Goal: Communication & Community: Connect with others

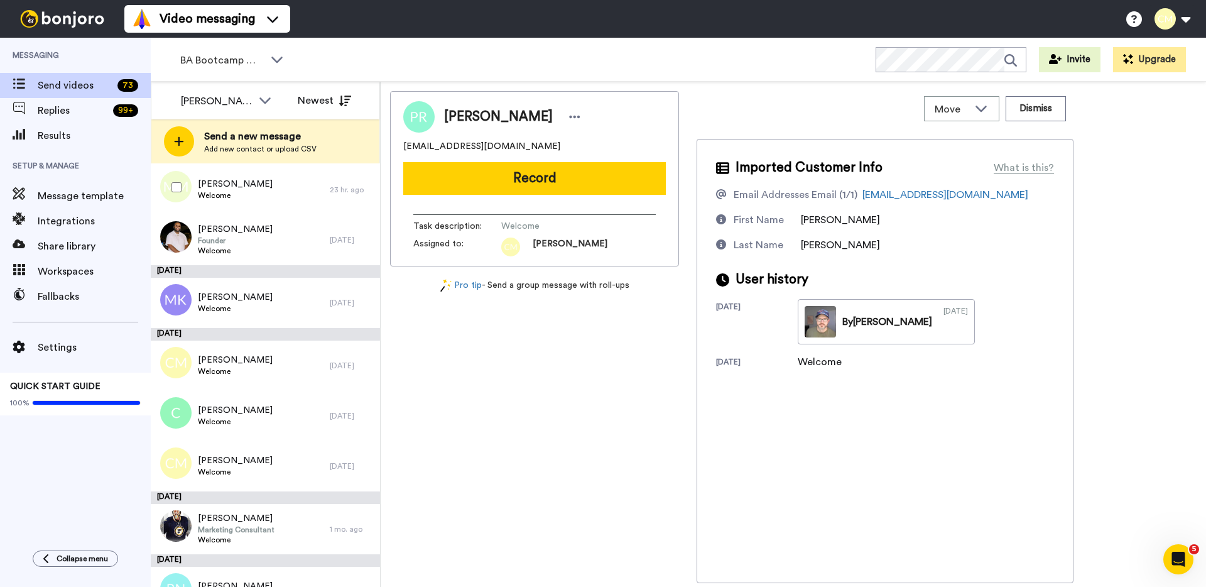
scroll to position [326, 0]
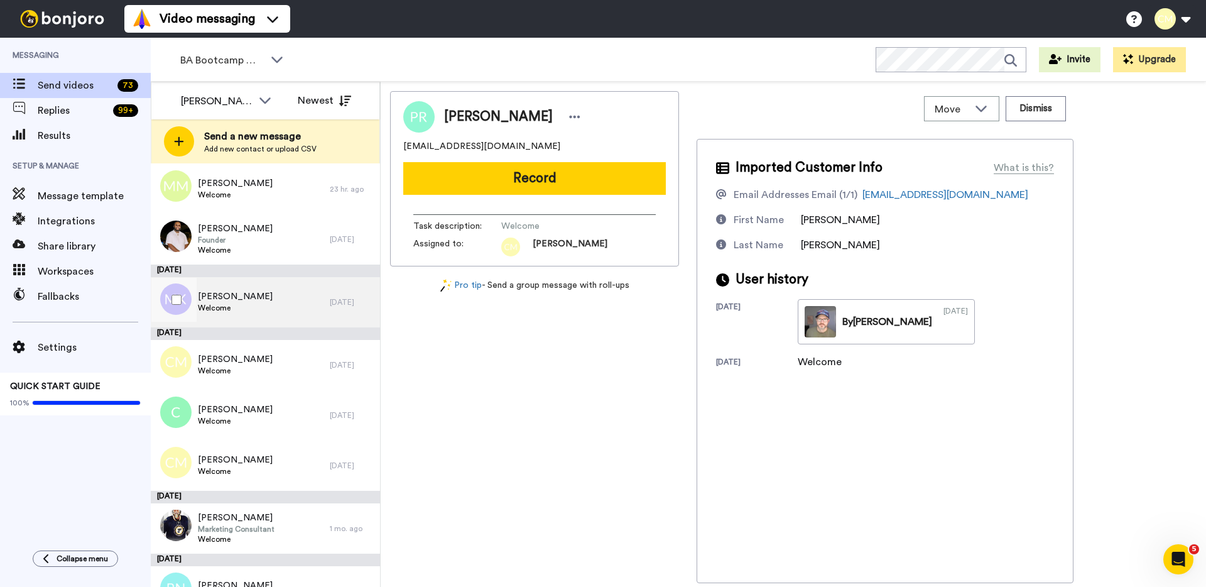
click at [262, 301] on span "Meder Kenenbaev" at bounding box center [235, 296] width 75 height 13
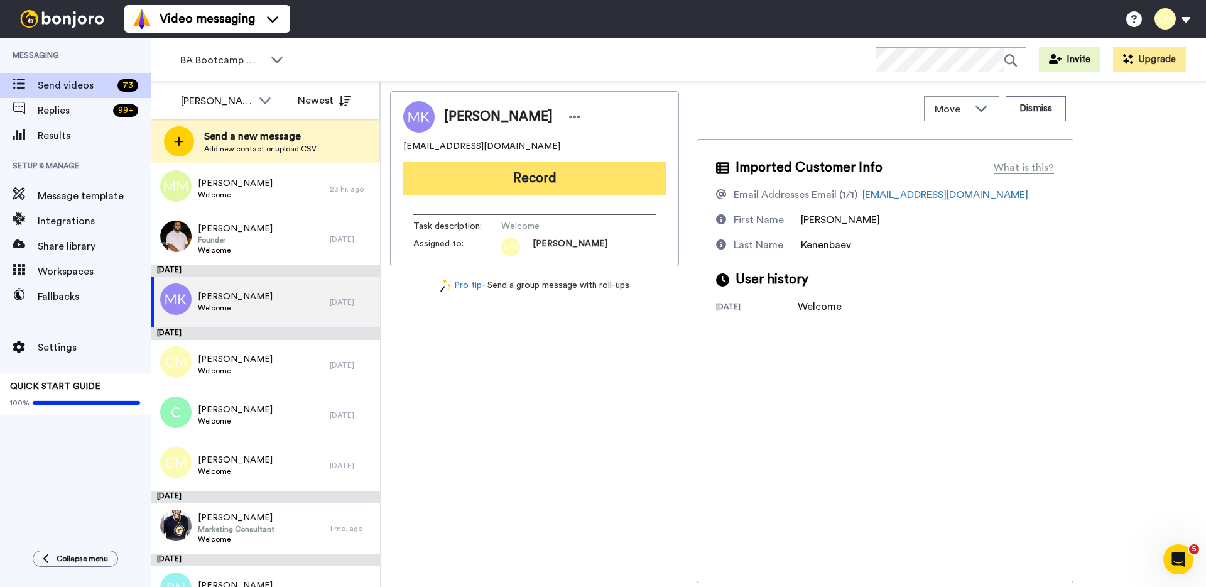
click at [593, 178] on button "Record" at bounding box center [534, 178] width 262 height 33
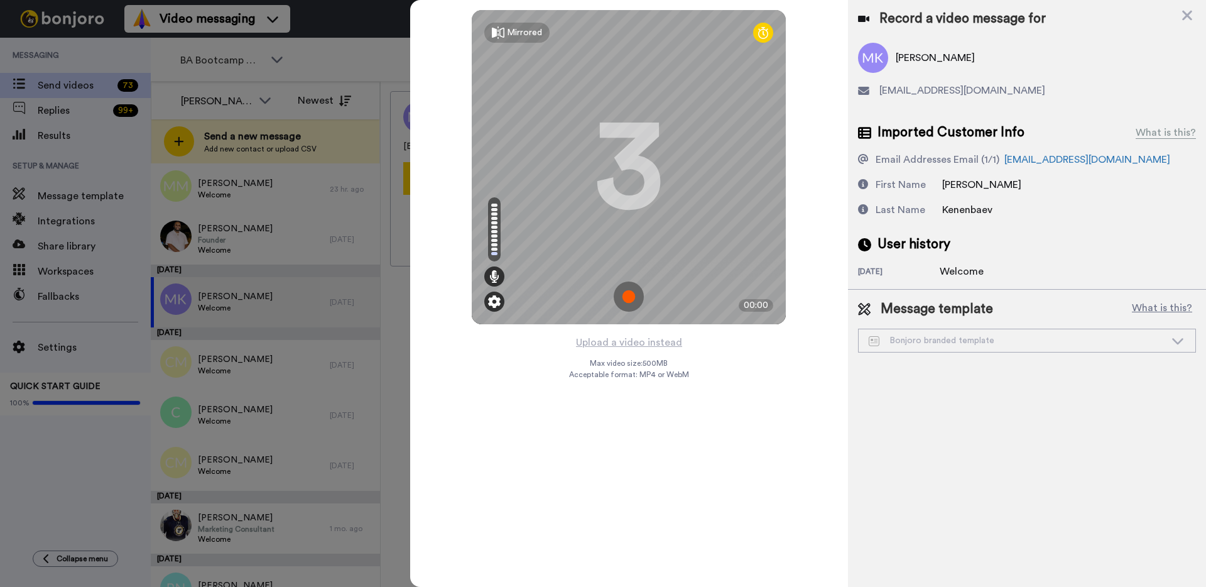
click at [496, 304] on img at bounding box center [494, 301] width 13 height 13
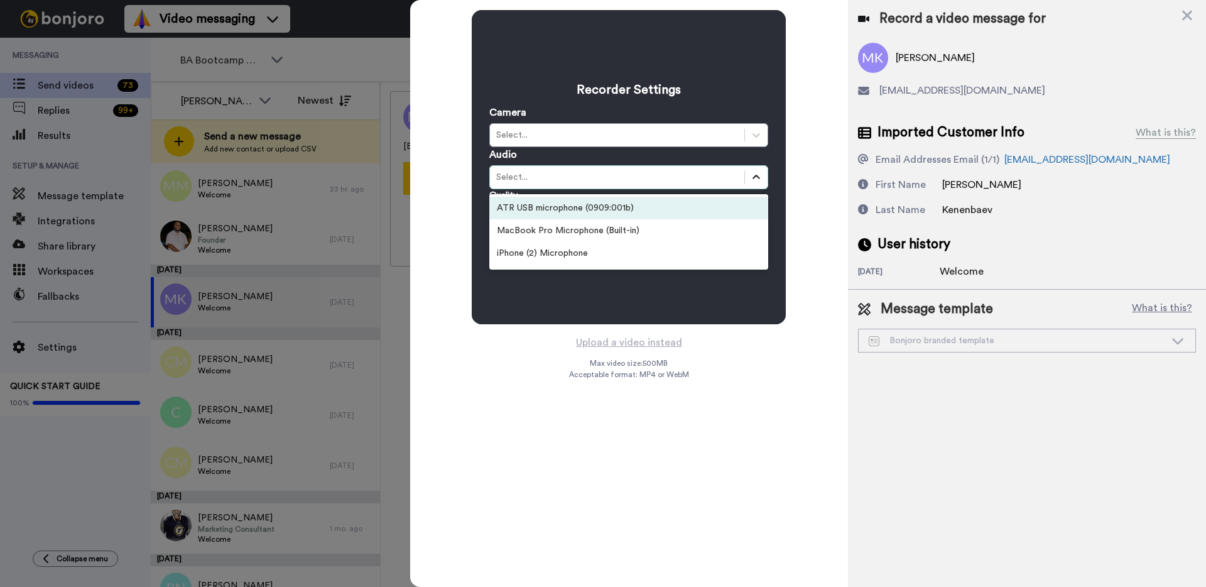
click at [751, 173] on icon at bounding box center [756, 177] width 13 height 13
click at [629, 208] on div "ATR USB microphone (0909:001b)" at bounding box center [628, 208] width 279 height 23
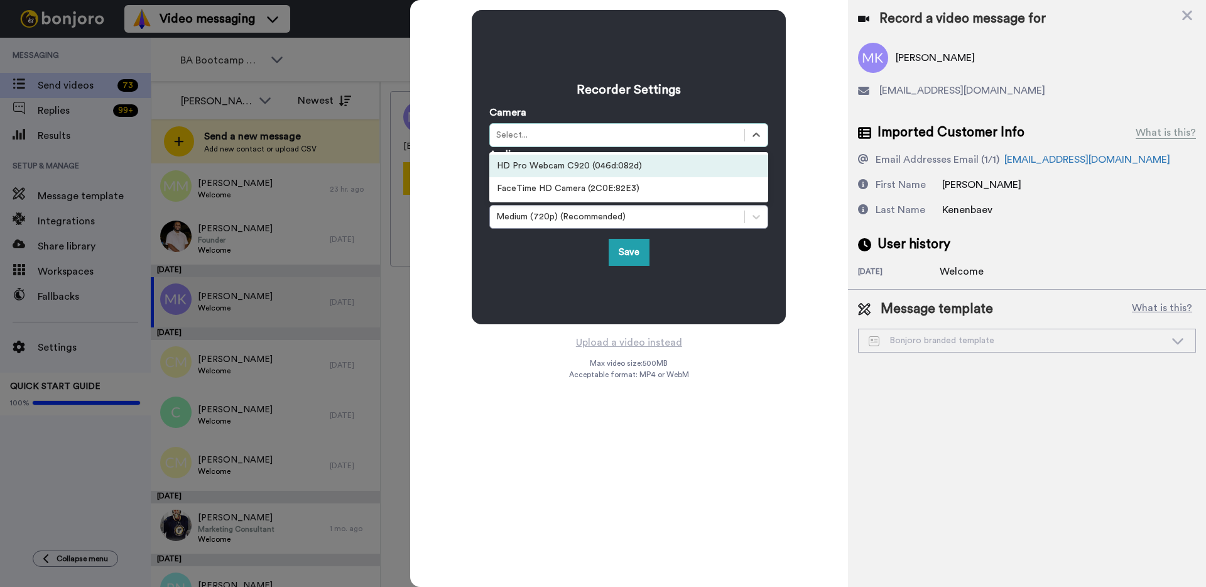
click at [603, 167] on div "HD Pro Webcam C920 (046d:082d)" at bounding box center [628, 165] width 279 height 23
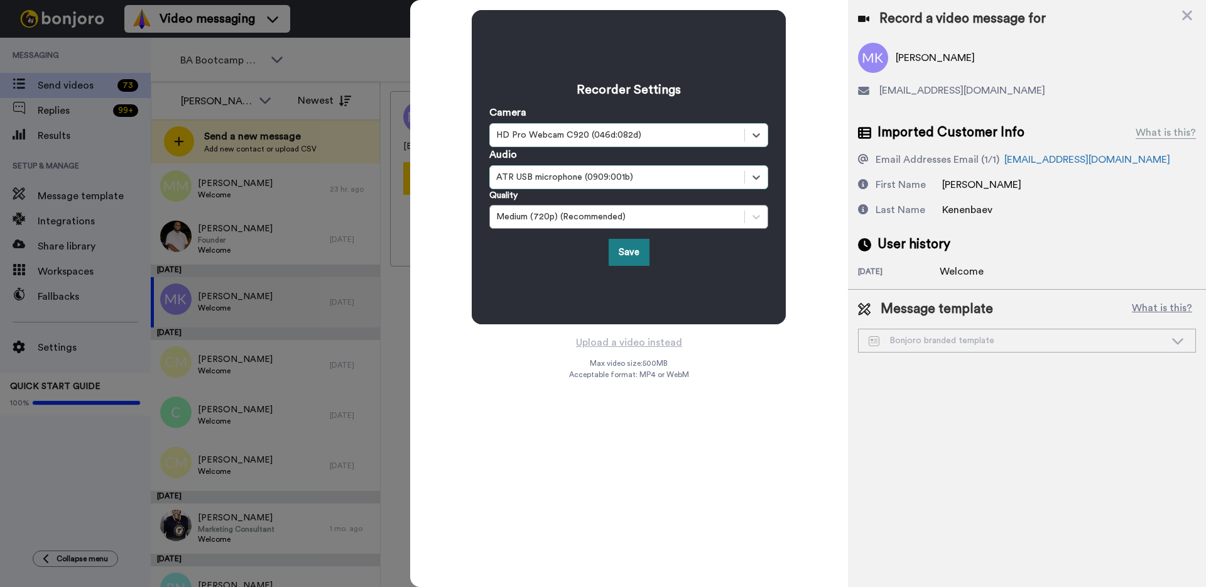
click at [629, 247] on button "Save" at bounding box center [628, 252] width 41 height 27
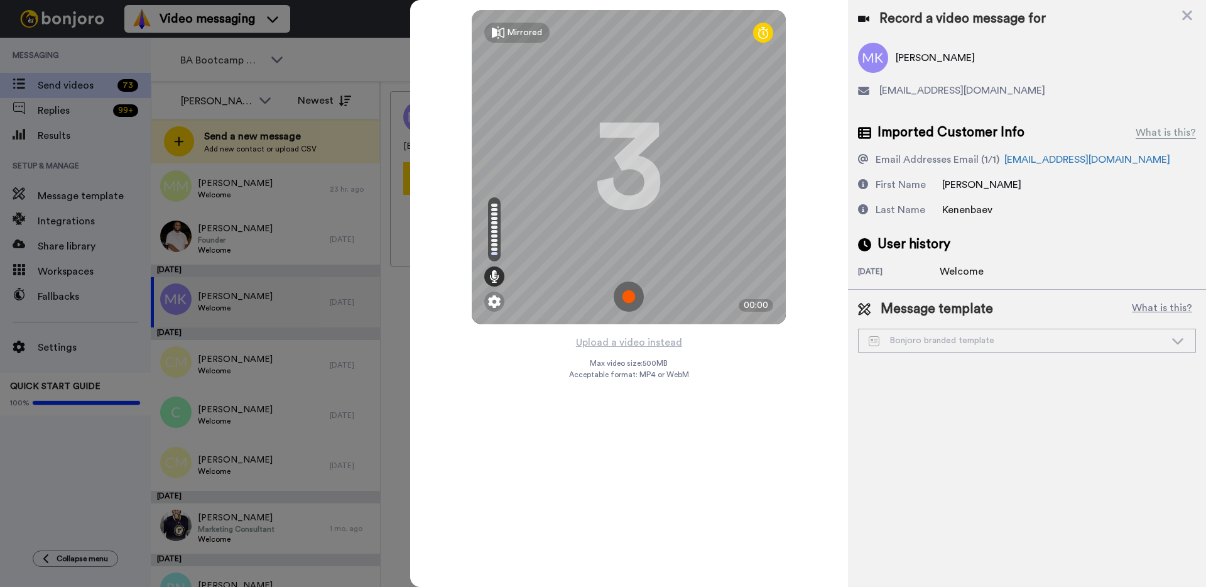
click at [624, 294] on img at bounding box center [629, 296] width 30 height 30
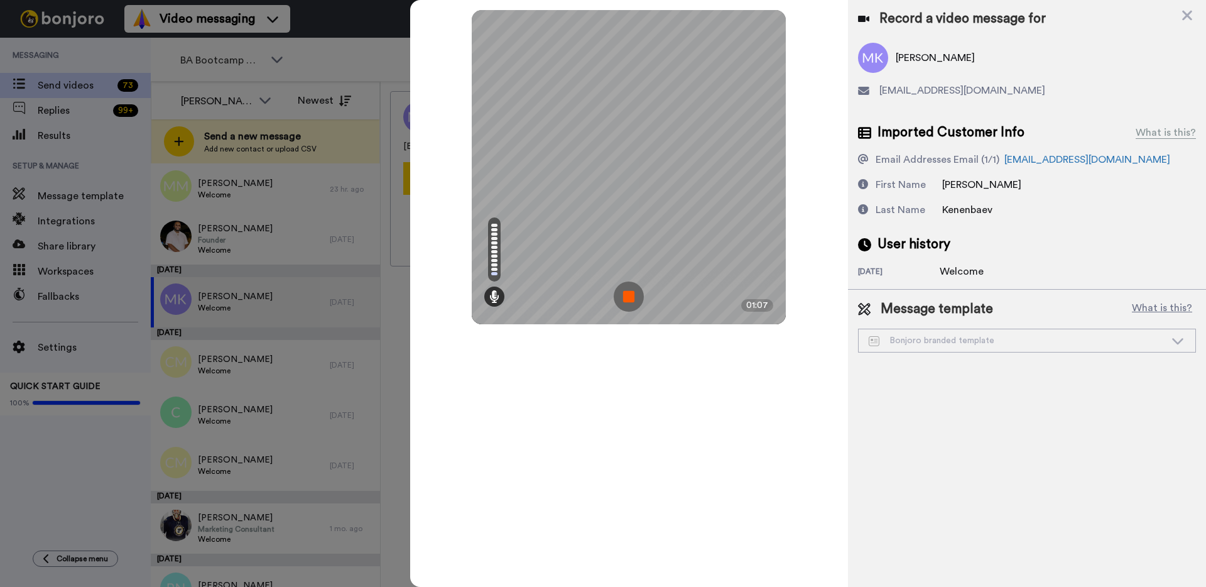
click at [628, 291] on img at bounding box center [629, 296] width 30 height 30
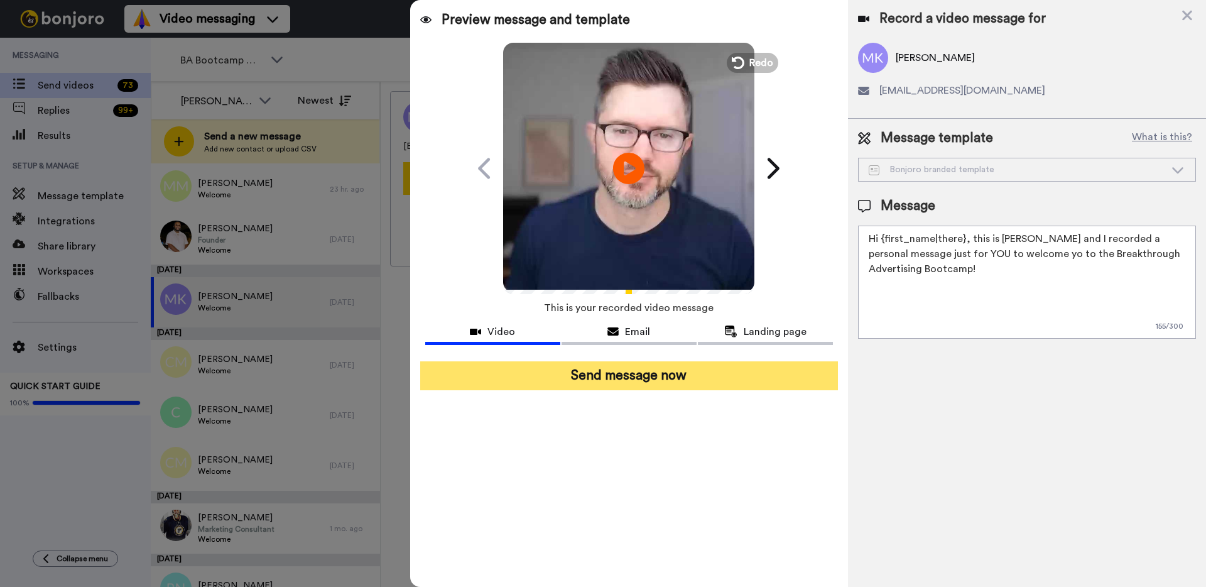
click at [680, 372] on button "Send message now" at bounding box center [629, 375] width 418 height 29
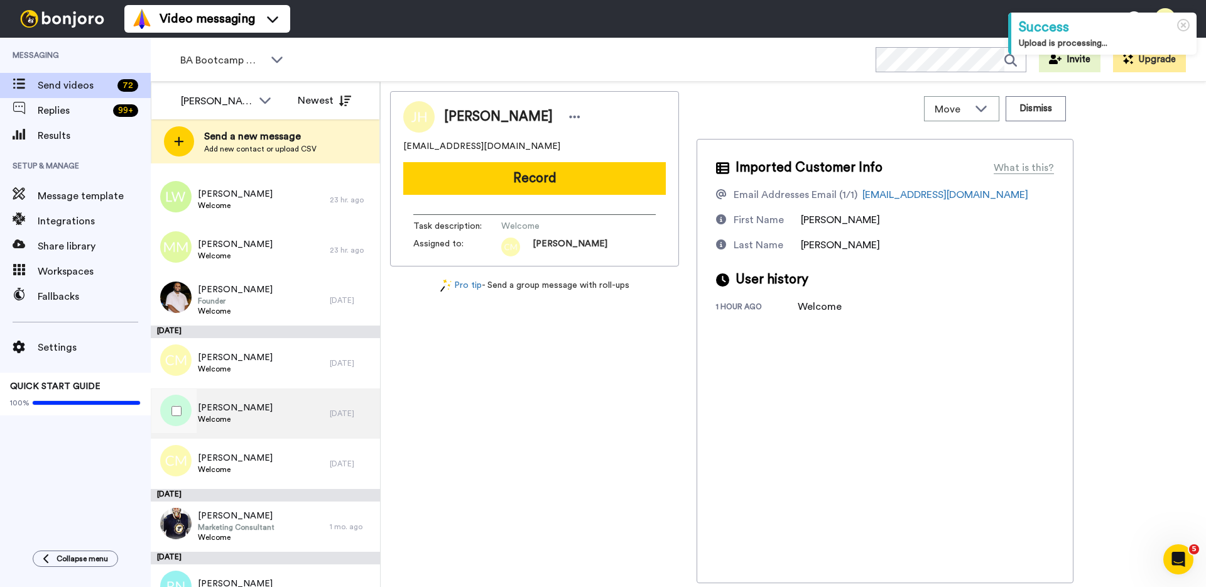
scroll to position [253, 0]
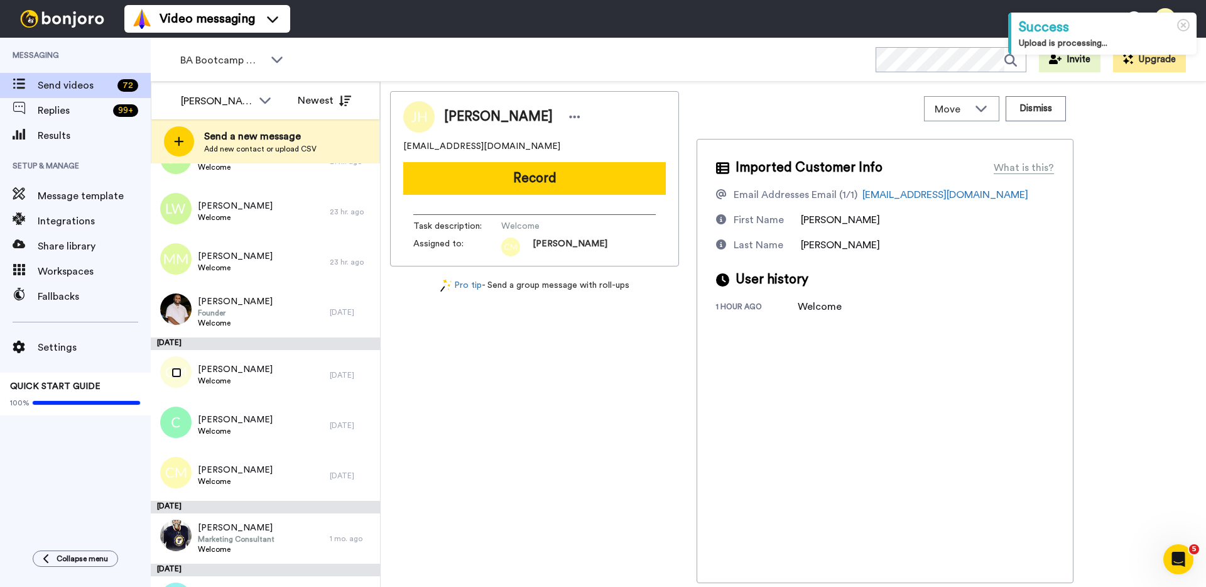
scroll to position [249, 0]
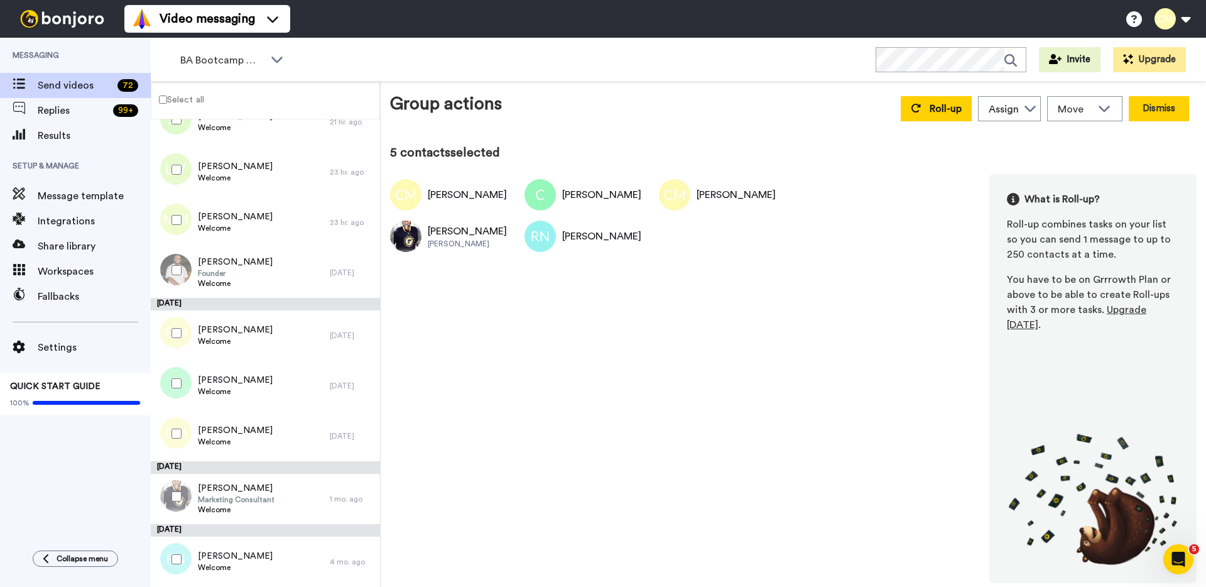
click at [1157, 106] on button "Dismiss" at bounding box center [1158, 108] width 60 height 25
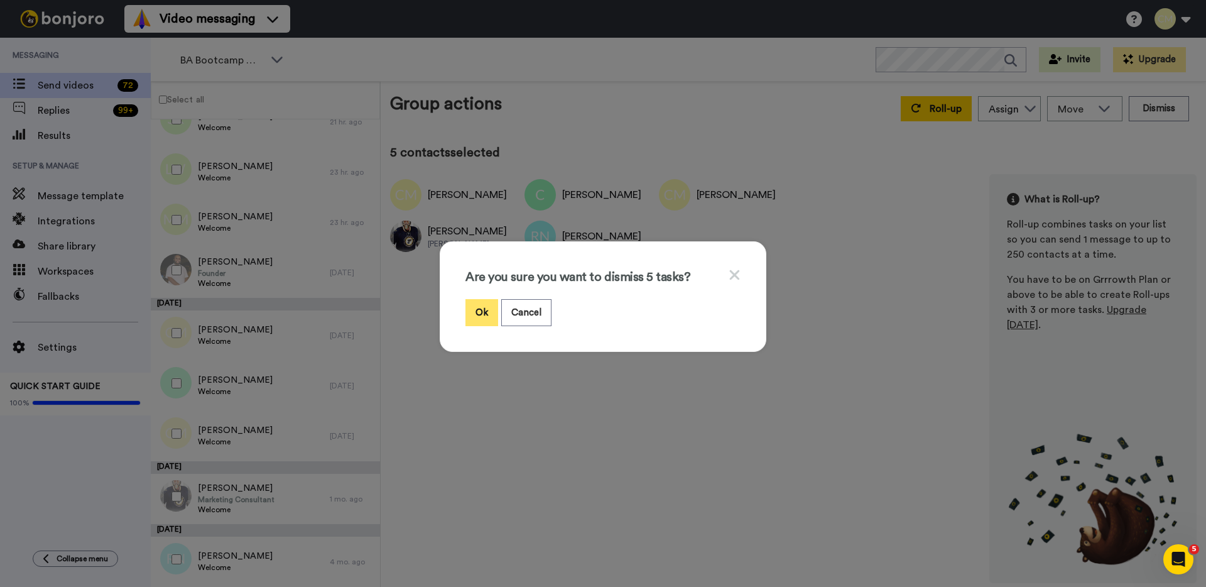
click at [480, 318] on button "Ok" at bounding box center [481, 312] width 33 height 27
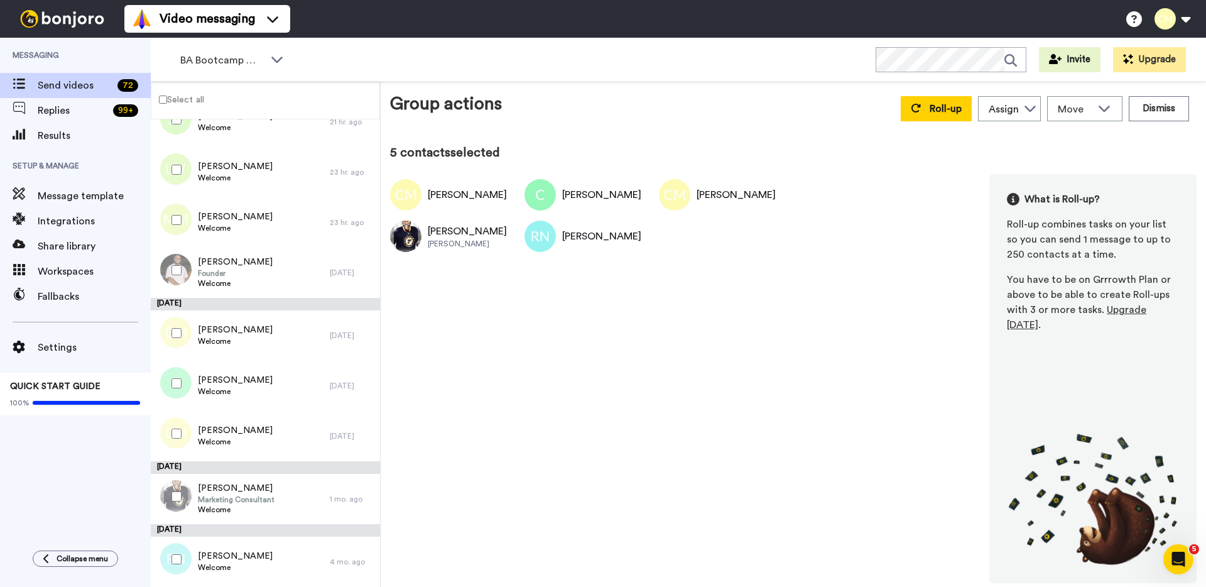
scroll to position [4, 0]
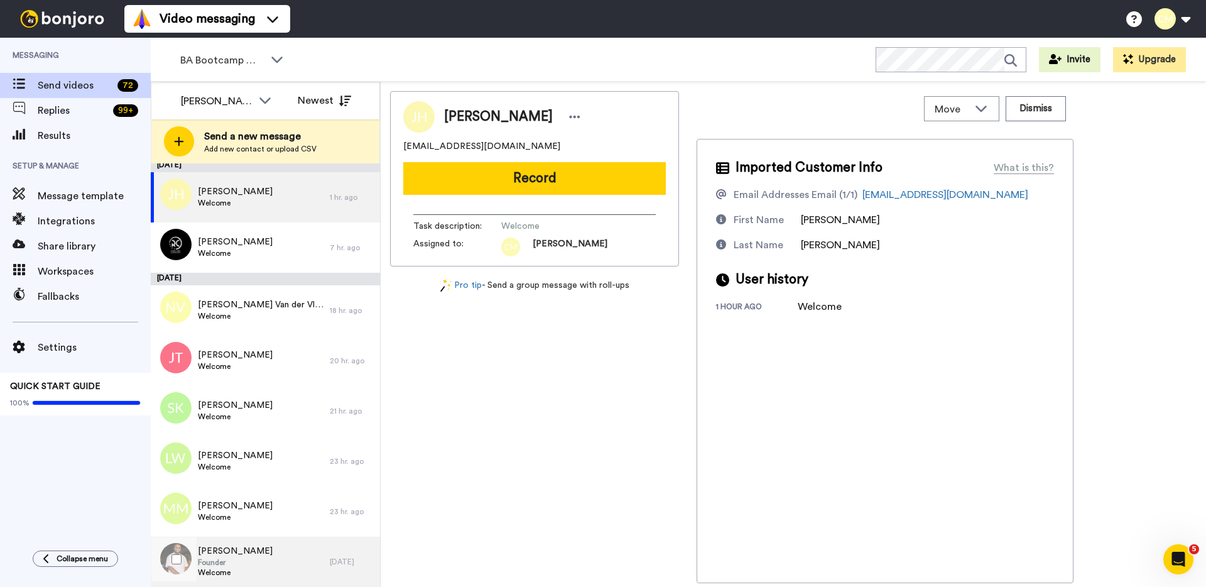
click at [251, 555] on span "Mandell Conway" at bounding box center [235, 550] width 75 height 13
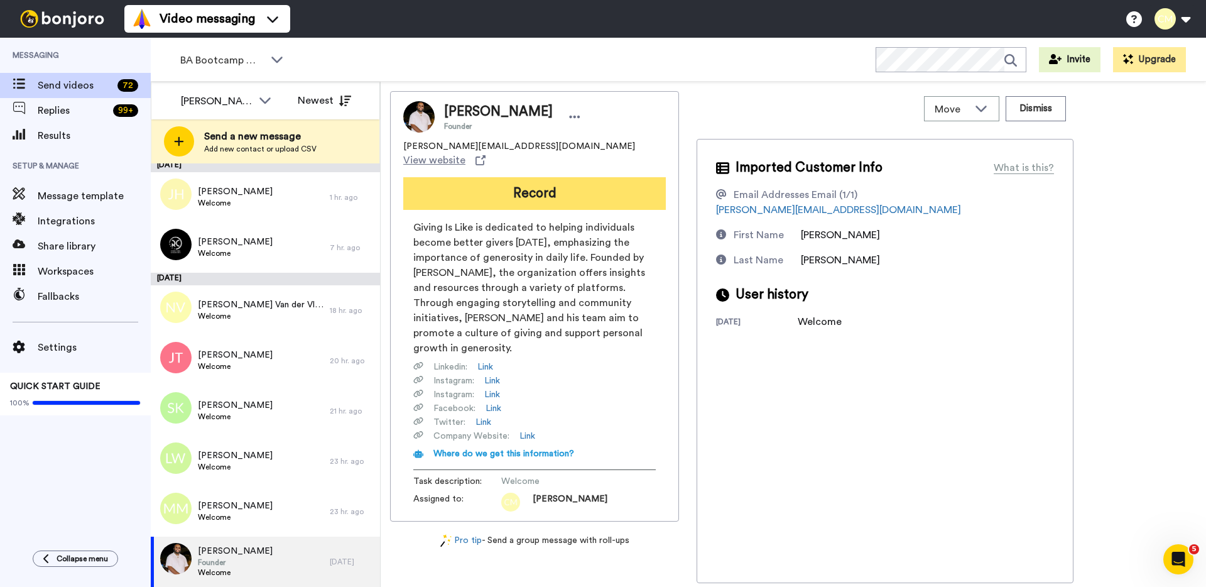
click at [548, 178] on button "Record" at bounding box center [534, 193] width 262 height 33
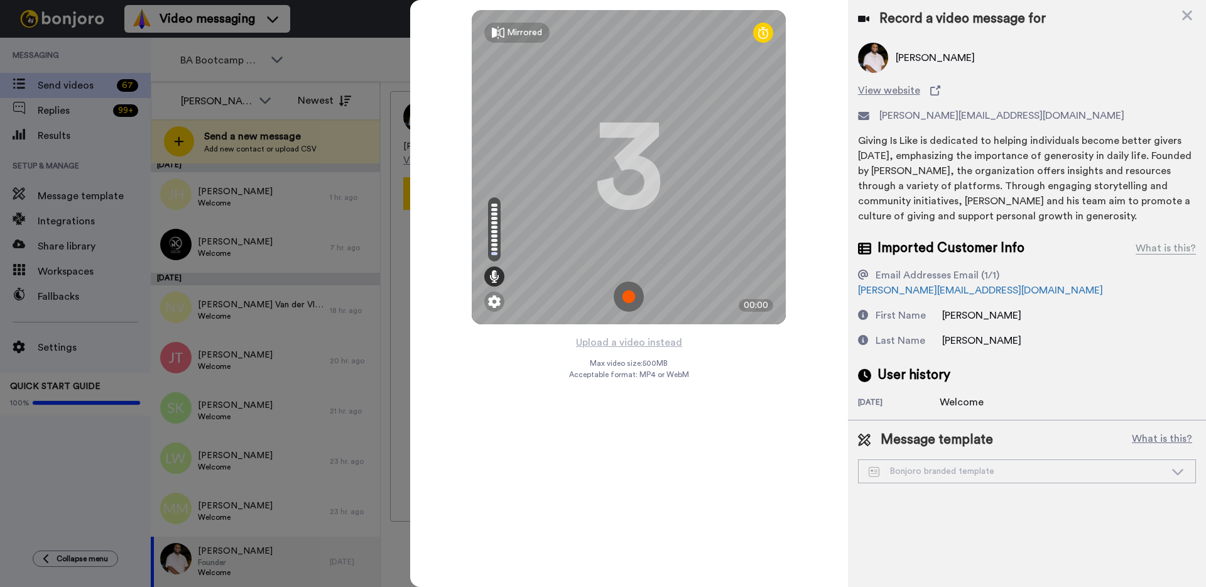
click at [623, 291] on img at bounding box center [629, 296] width 30 height 30
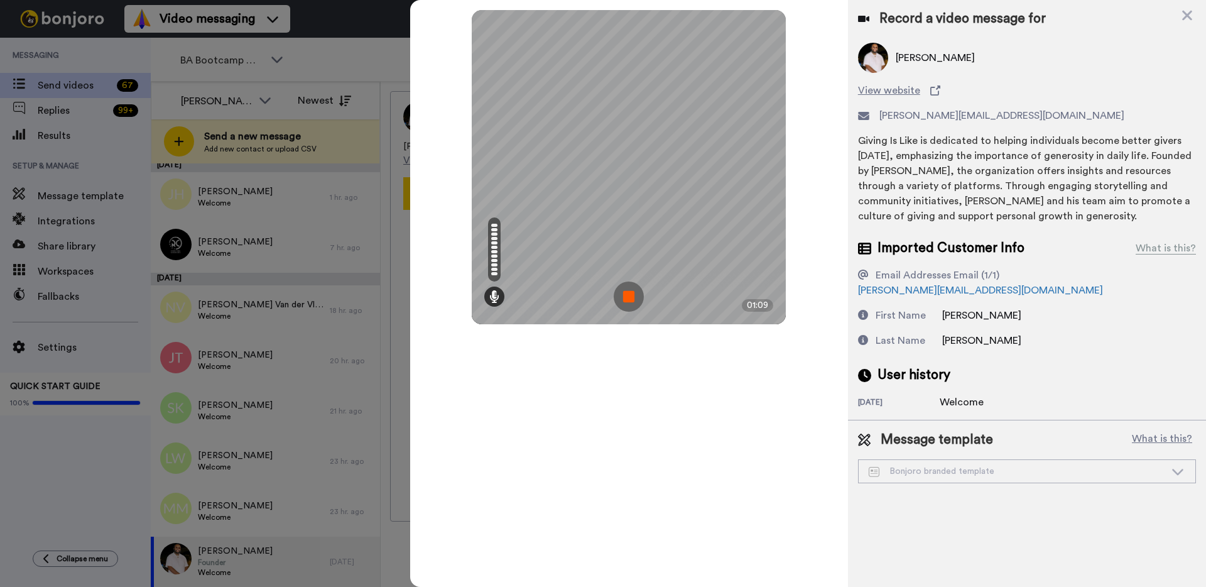
click at [620, 295] on img at bounding box center [629, 296] width 30 height 30
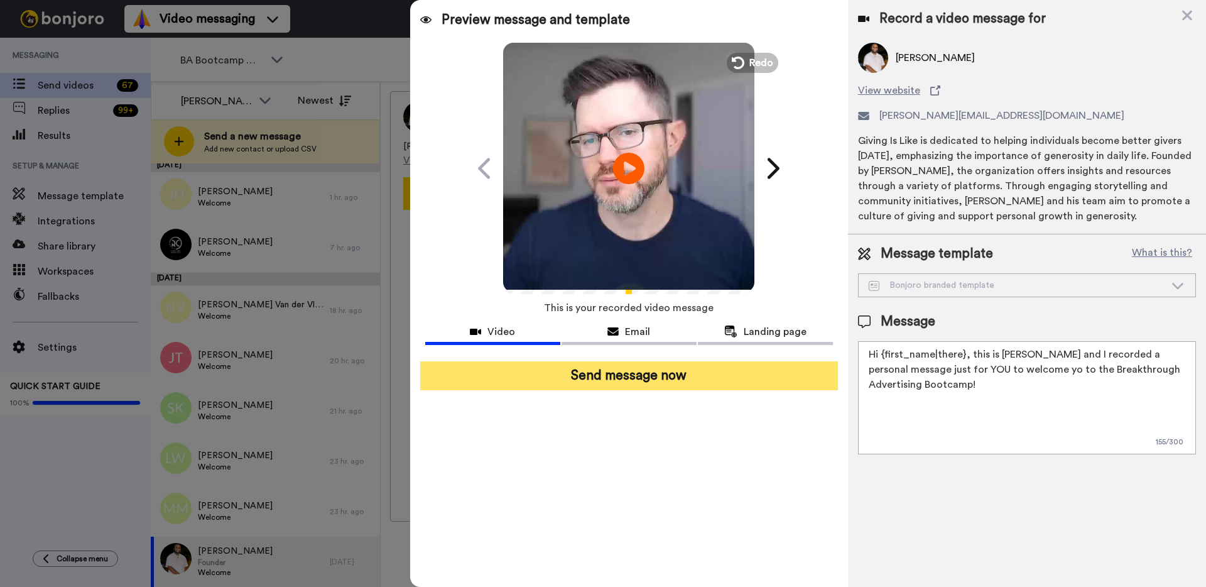
click at [646, 375] on button "Send message now" at bounding box center [629, 375] width 418 height 29
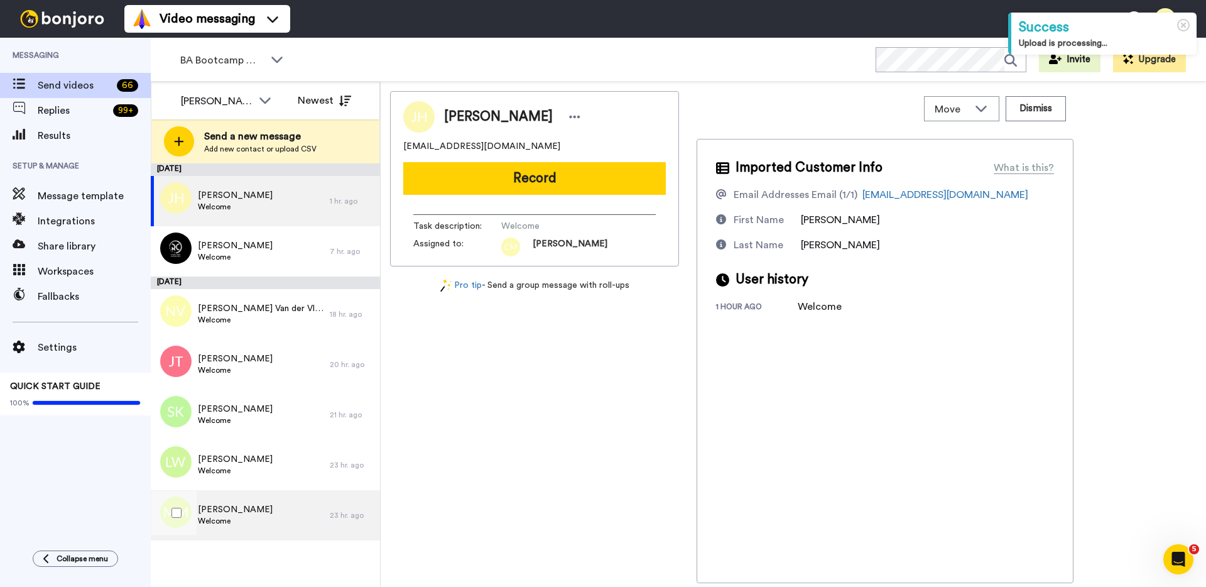
click at [240, 509] on span "[PERSON_NAME]" at bounding box center [235, 509] width 75 height 13
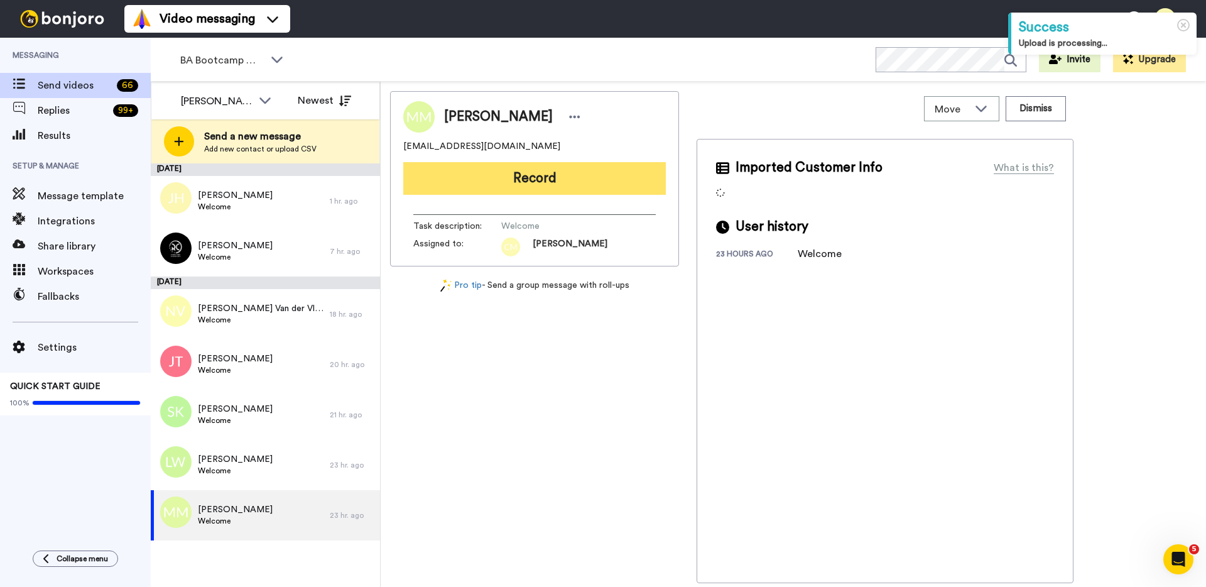
click at [512, 172] on button "Record" at bounding box center [534, 178] width 262 height 33
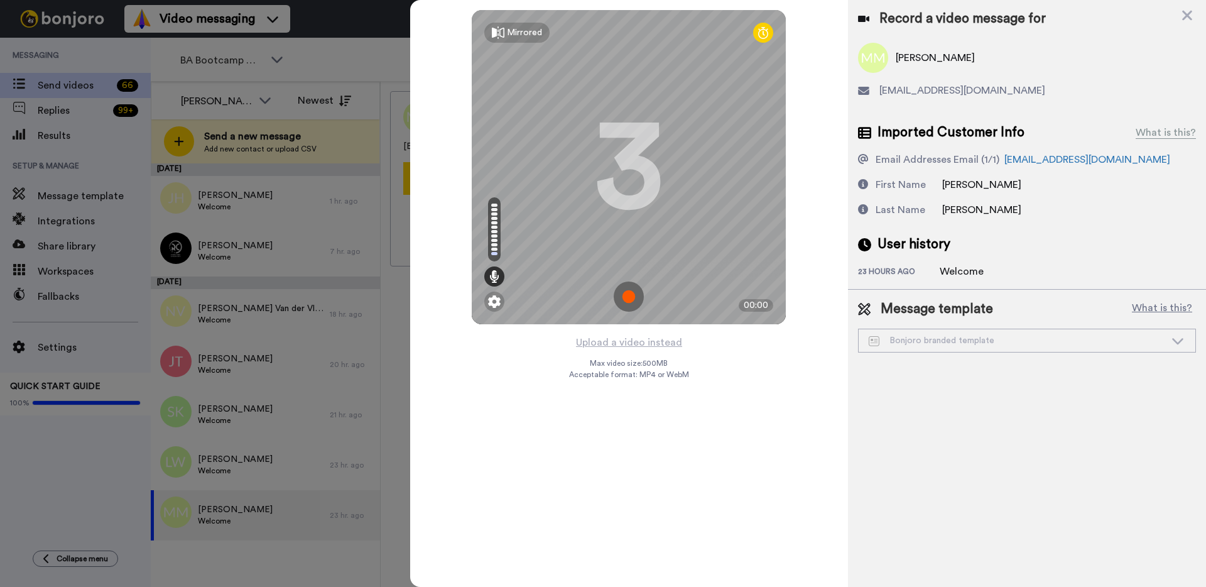
click at [618, 301] on img at bounding box center [629, 296] width 30 height 30
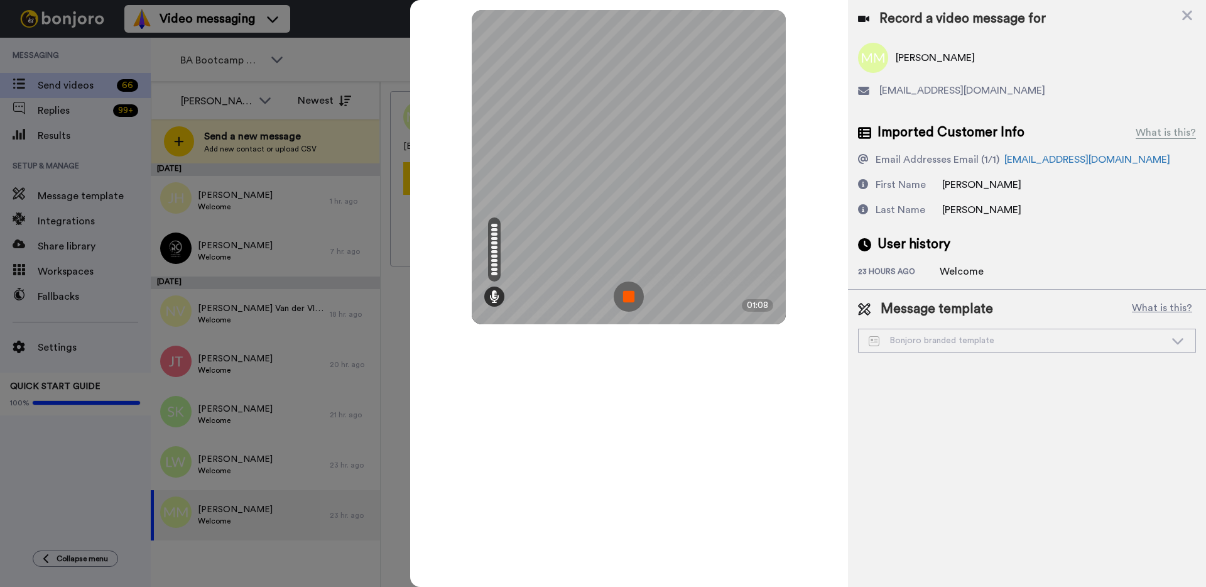
click at [634, 290] on img at bounding box center [629, 296] width 30 height 30
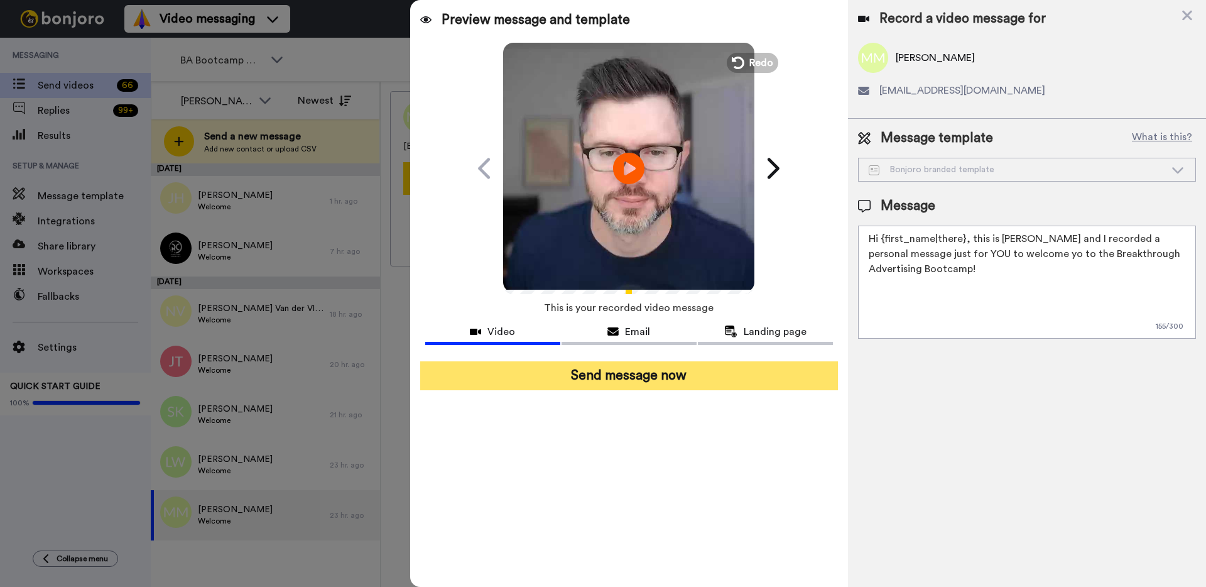
click at [676, 382] on button "Send message now" at bounding box center [629, 375] width 418 height 29
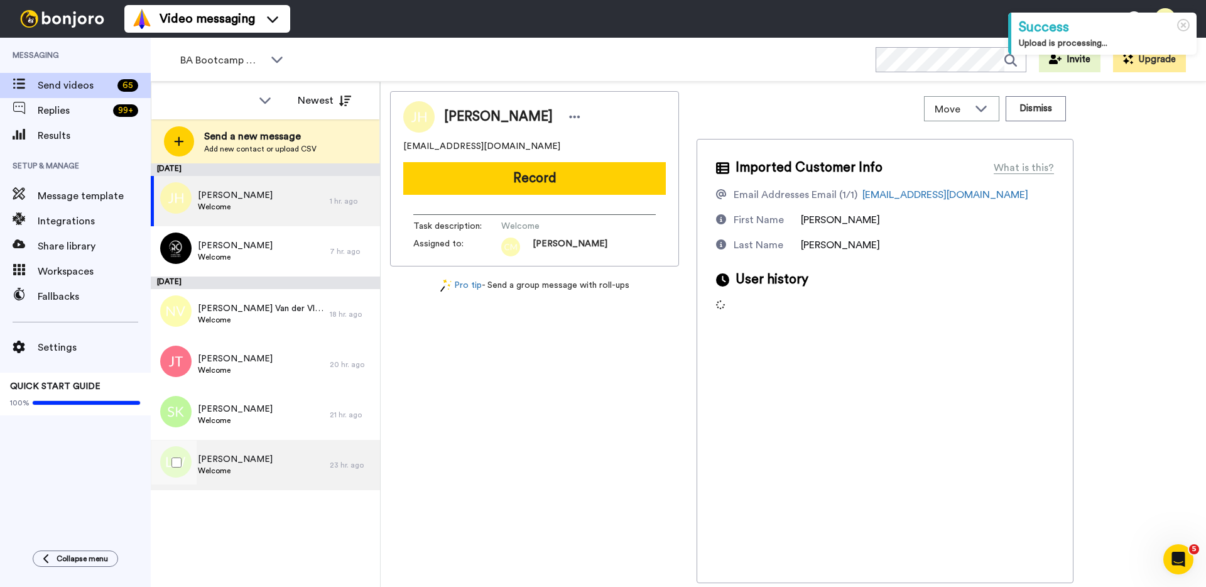
click at [268, 457] on div "Lisa Wyciskalla Welcome" at bounding box center [240, 465] width 179 height 50
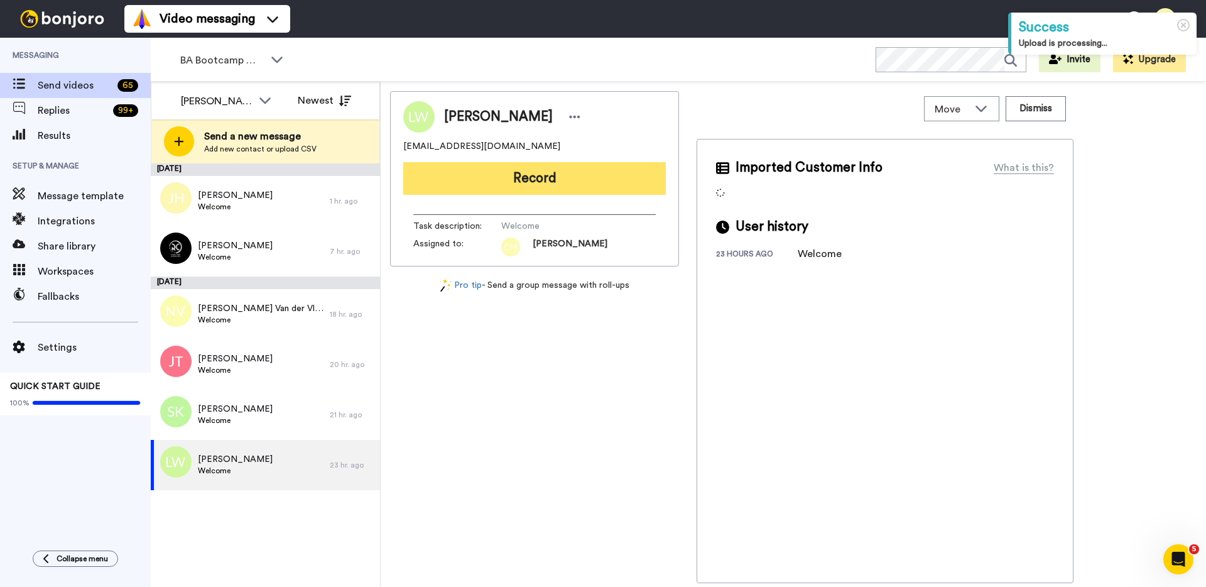
click at [553, 176] on button "Record" at bounding box center [534, 178] width 262 height 33
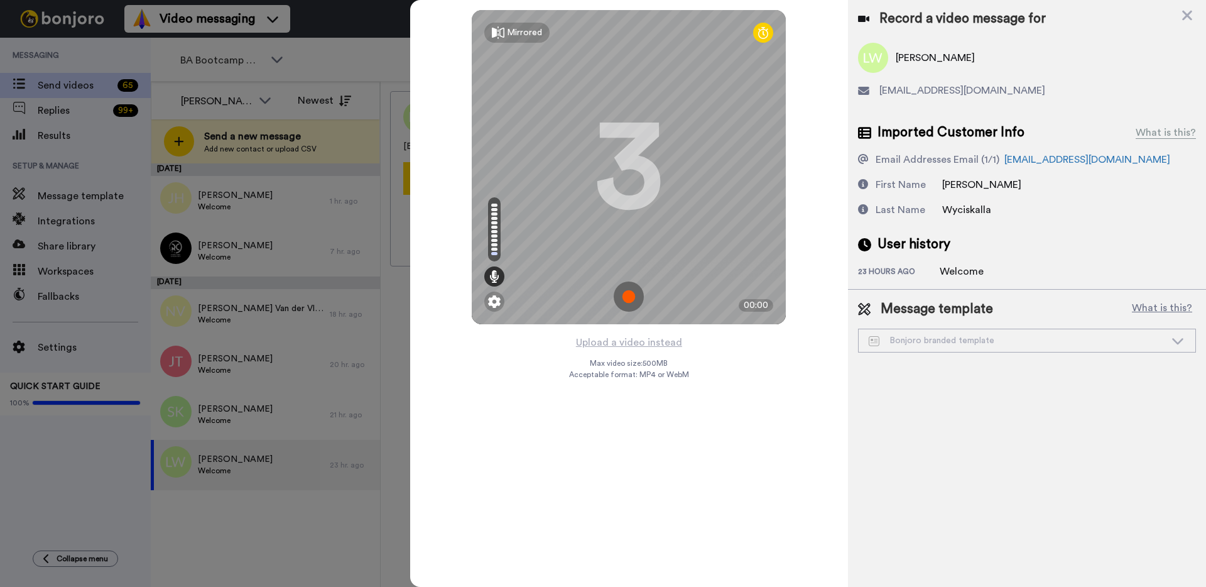
click at [632, 303] on img at bounding box center [629, 296] width 30 height 30
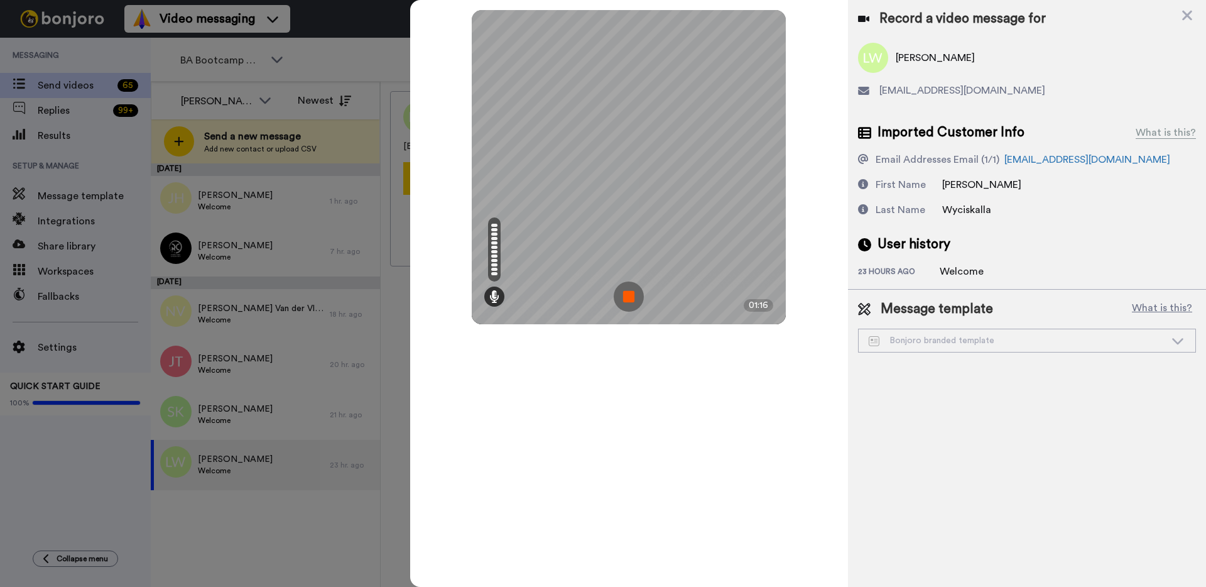
click at [631, 300] on img at bounding box center [629, 296] width 30 height 30
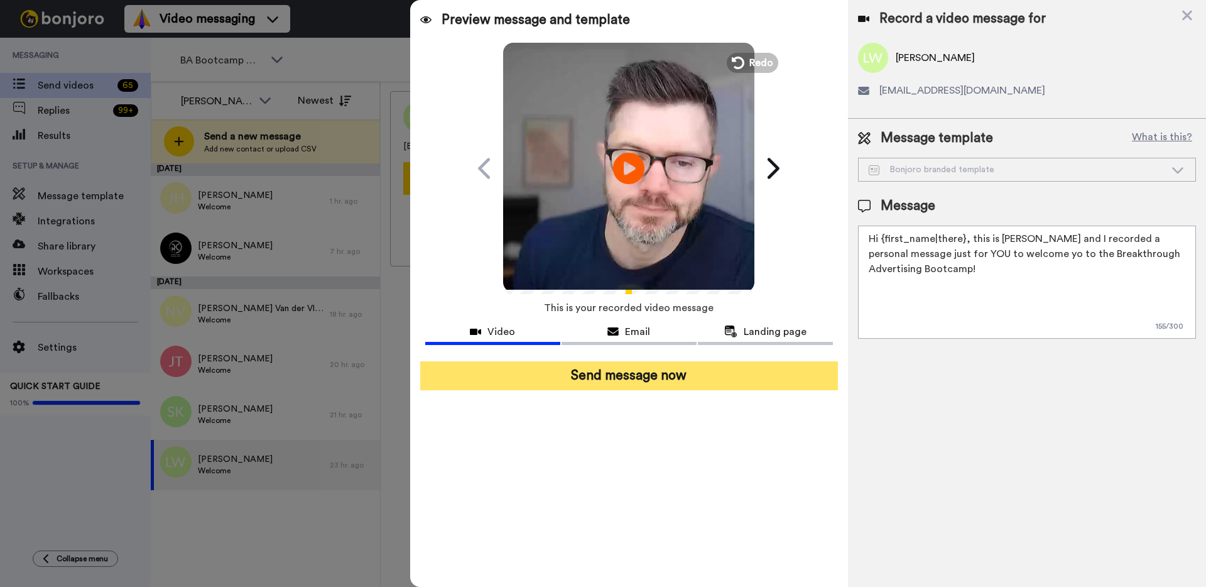
click at [761, 369] on button "Send message now" at bounding box center [629, 375] width 418 height 29
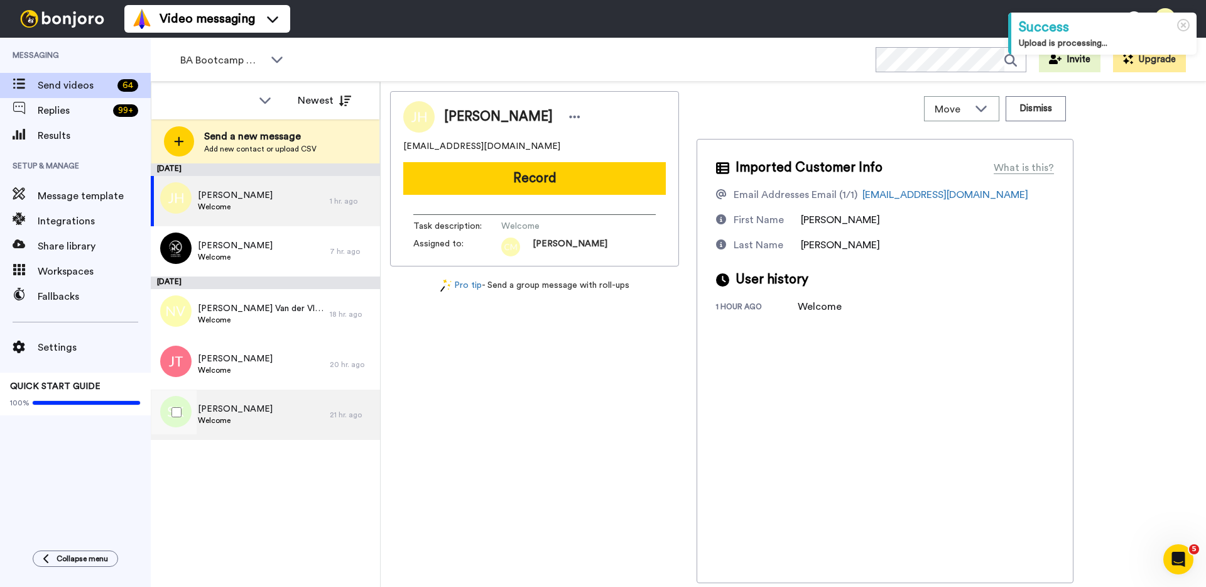
click at [251, 411] on div "Stephen Kolk Welcome" at bounding box center [240, 414] width 179 height 50
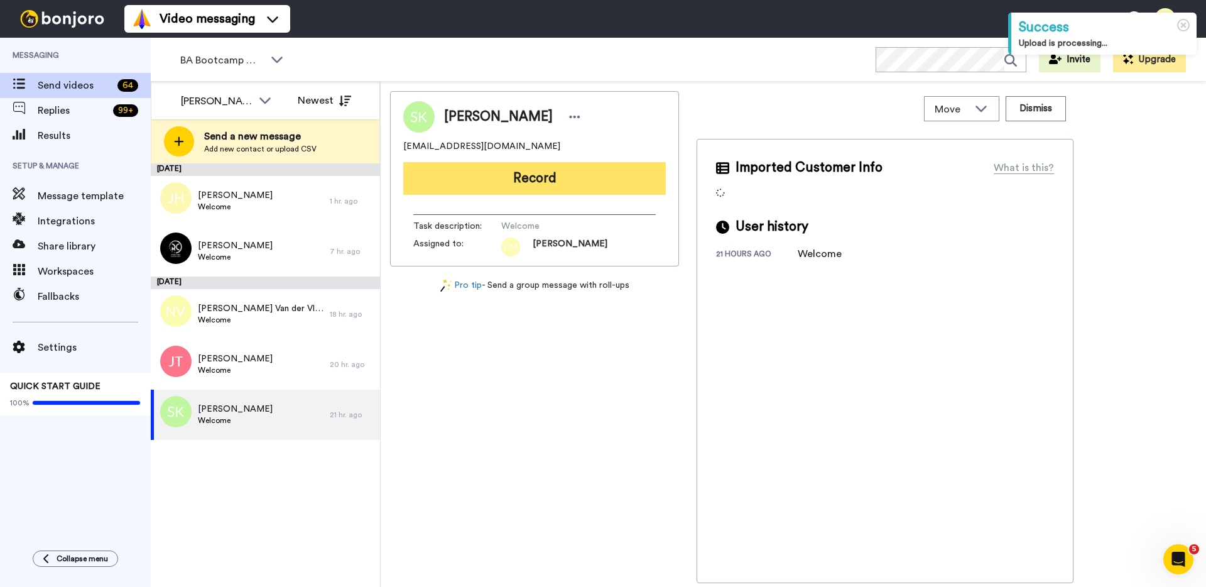
click at [522, 183] on button "Record" at bounding box center [534, 178] width 262 height 33
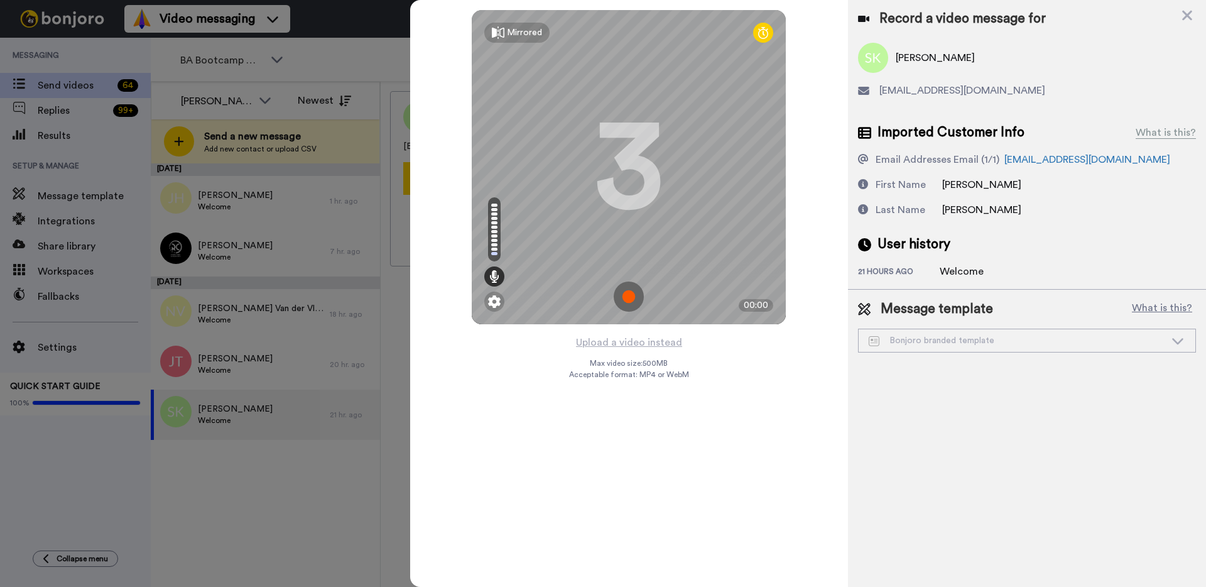
click at [626, 296] on img at bounding box center [629, 296] width 30 height 30
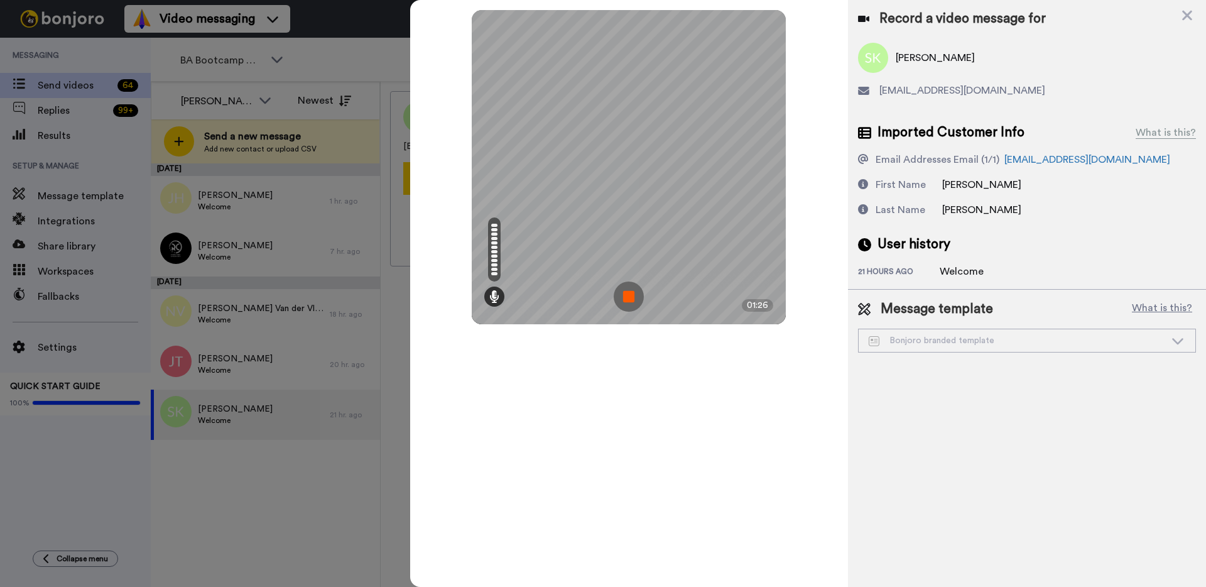
click at [635, 300] on img at bounding box center [629, 296] width 30 height 30
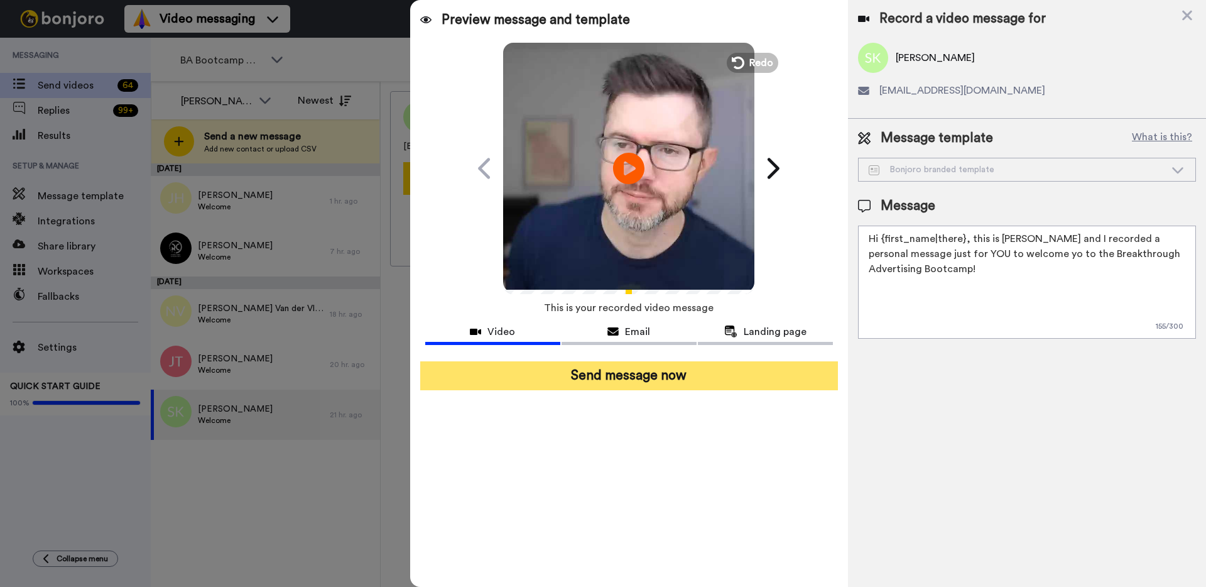
click at [640, 369] on button "Send message now" at bounding box center [629, 375] width 418 height 29
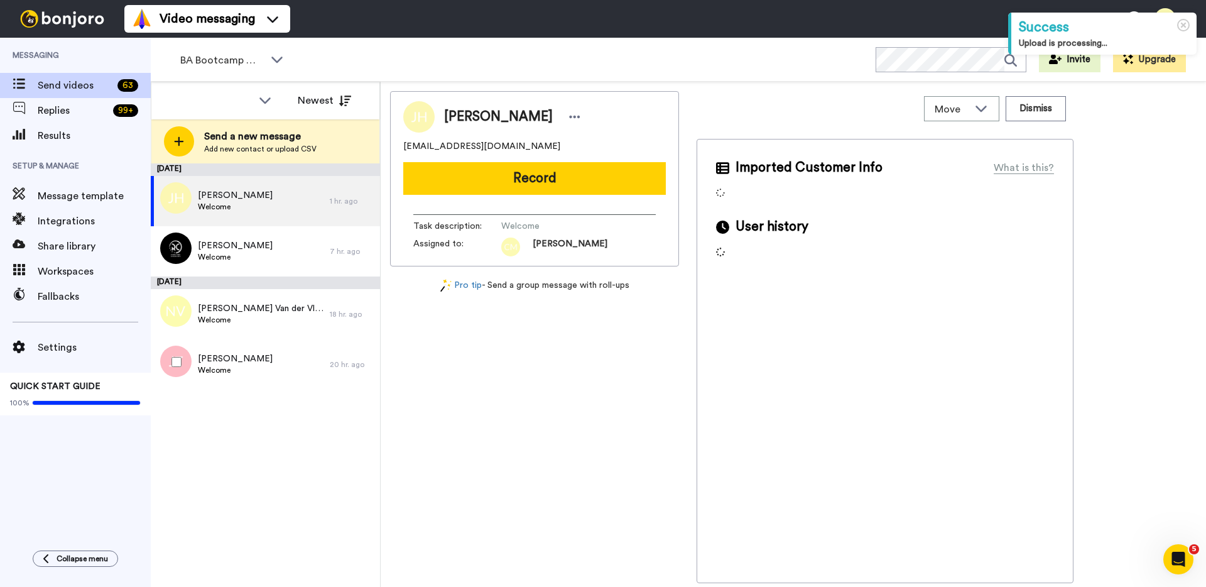
click at [266, 367] on div "Jeffrey Thomas Welcome" at bounding box center [240, 364] width 179 height 50
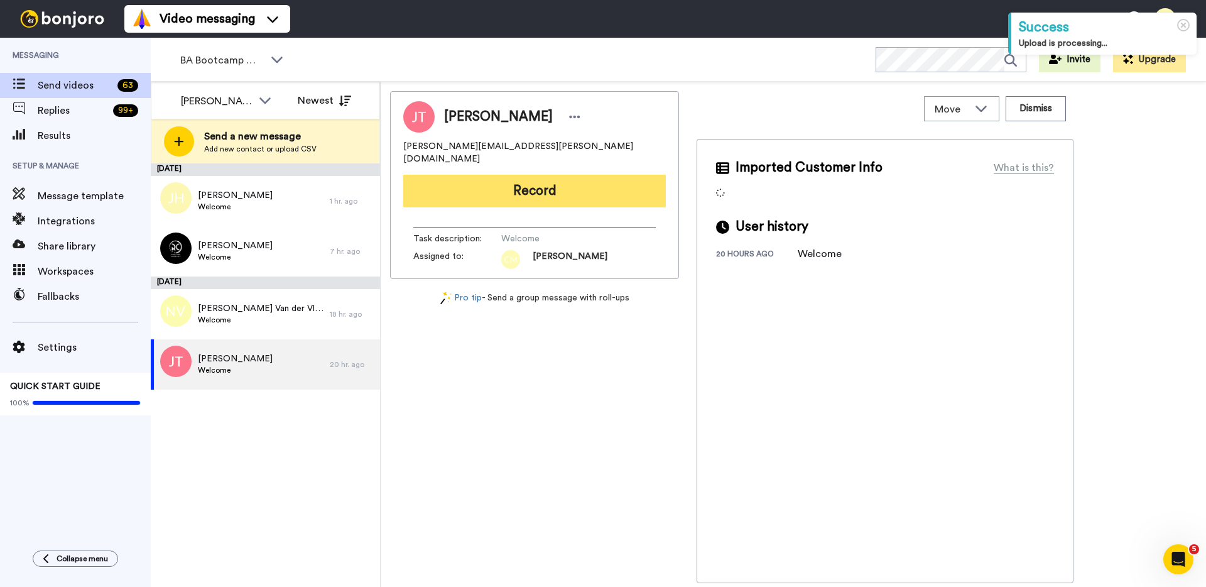
click at [579, 175] on button "Record" at bounding box center [534, 191] width 262 height 33
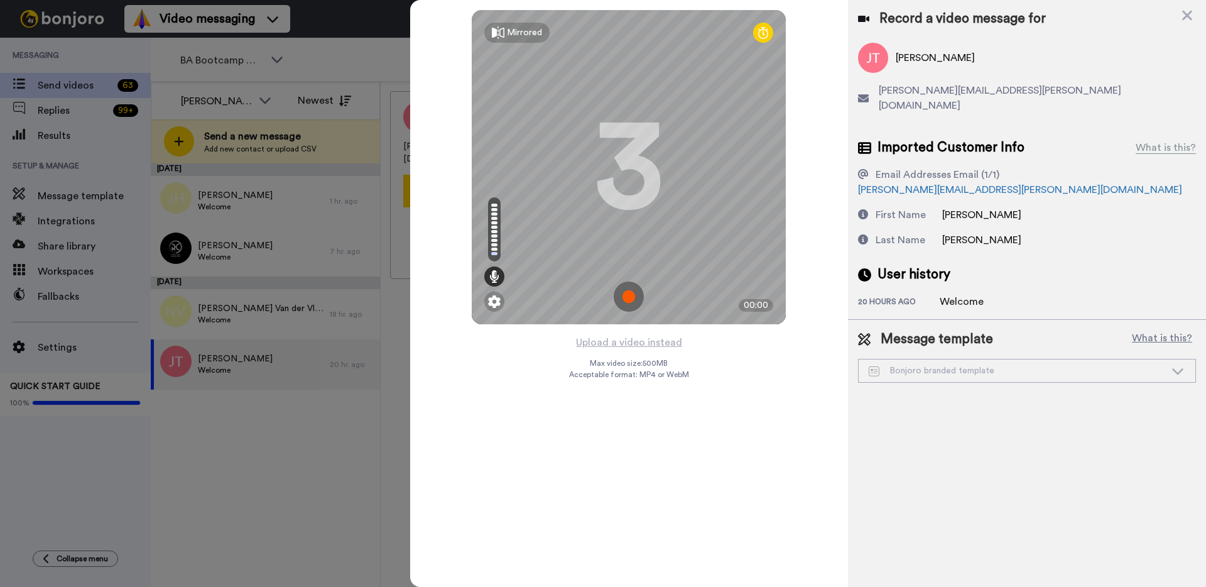
click at [622, 291] on img at bounding box center [629, 296] width 30 height 30
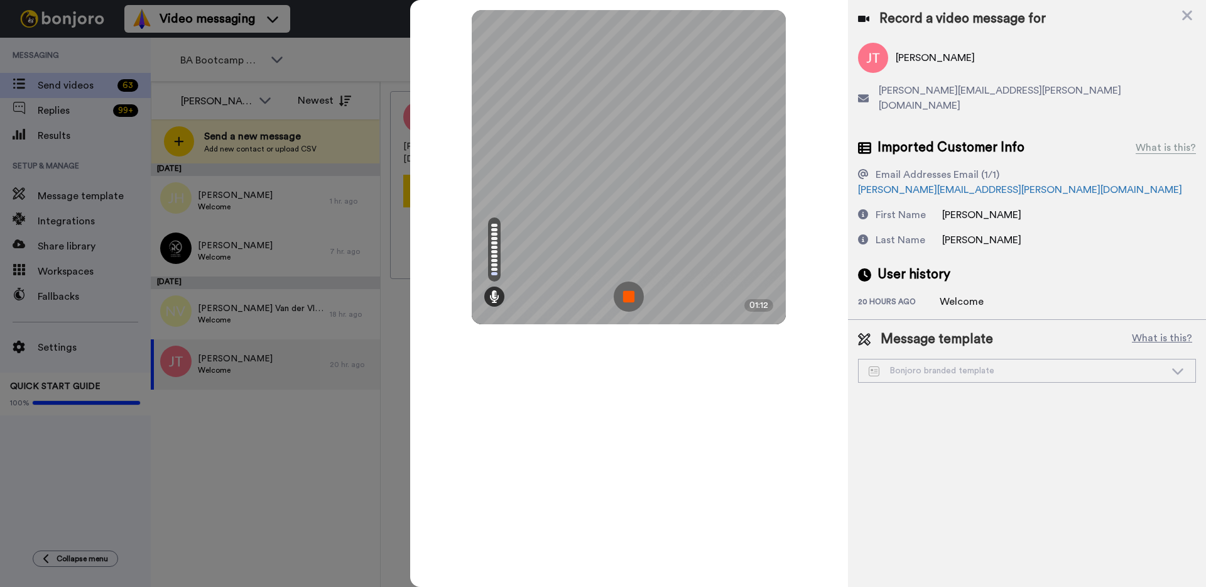
click at [636, 305] on img at bounding box center [629, 296] width 30 height 30
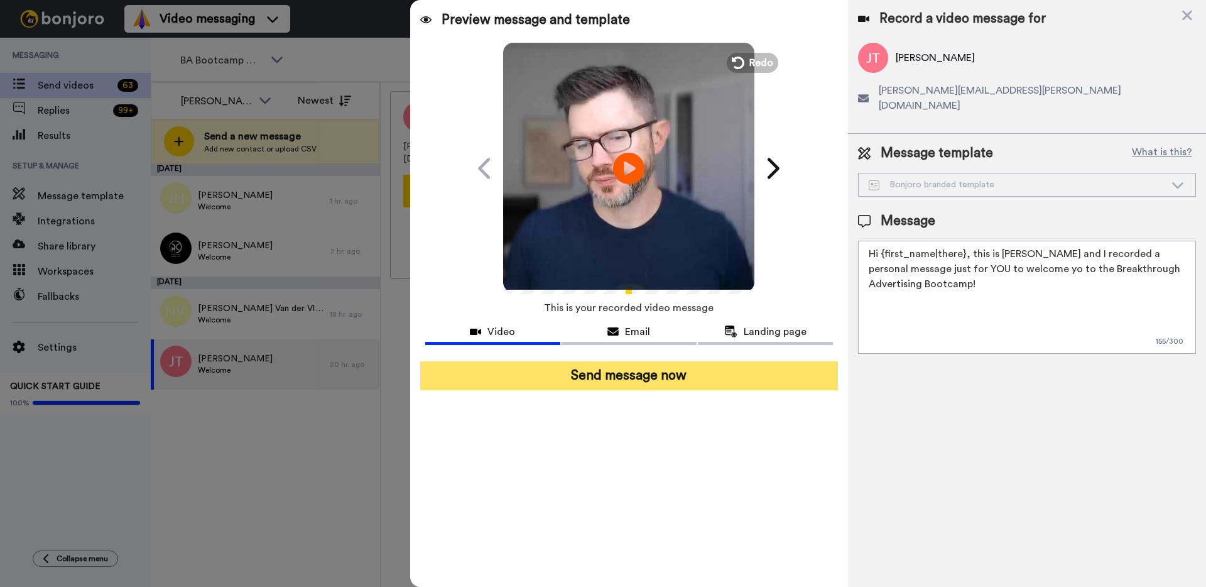
click at [679, 373] on button "Send message now" at bounding box center [629, 375] width 418 height 29
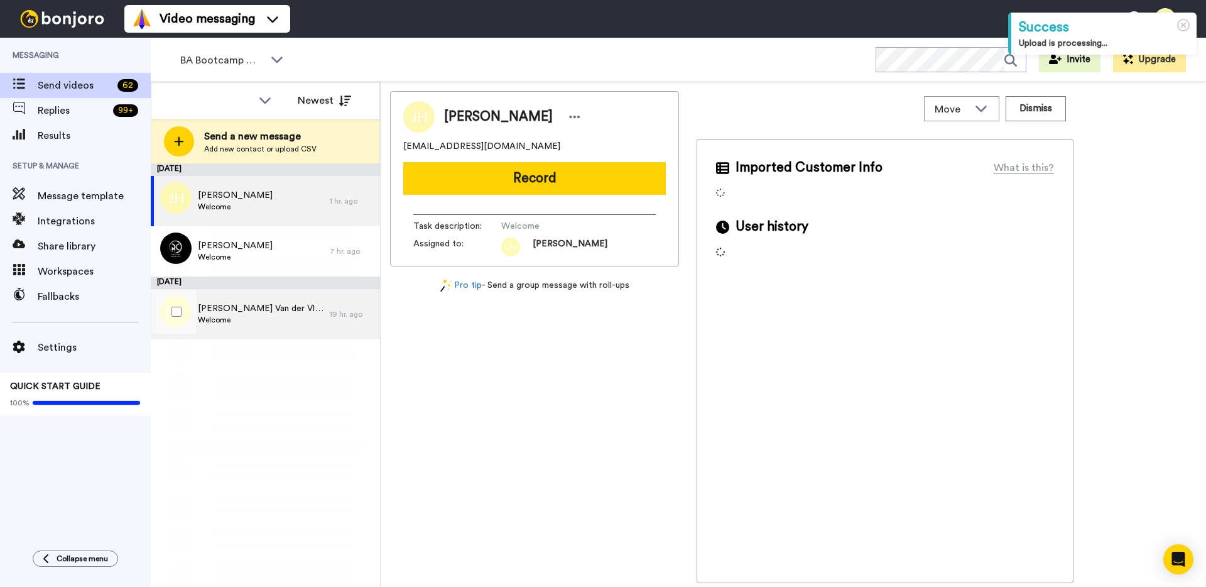
click at [269, 316] on span "Welcome" at bounding box center [261, 320] width 126 height 10
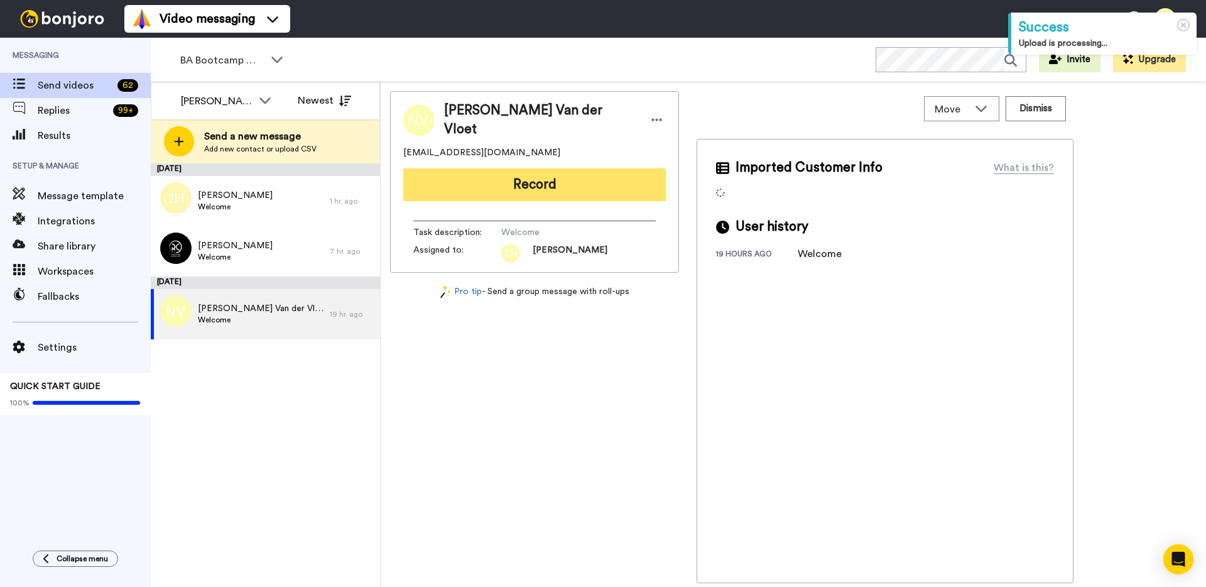
click at [564, 177] on button "Record" at bounding box center [534, 184] width 262 height 33
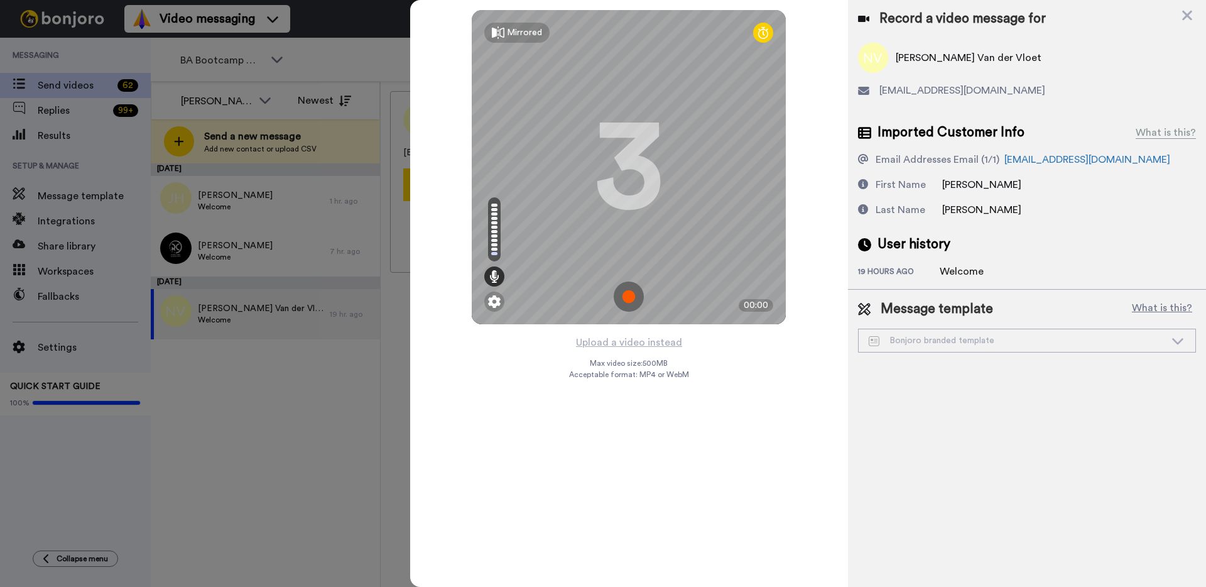
click at [625, 298] on img at bounding box center [629, 296] width 30 height 30
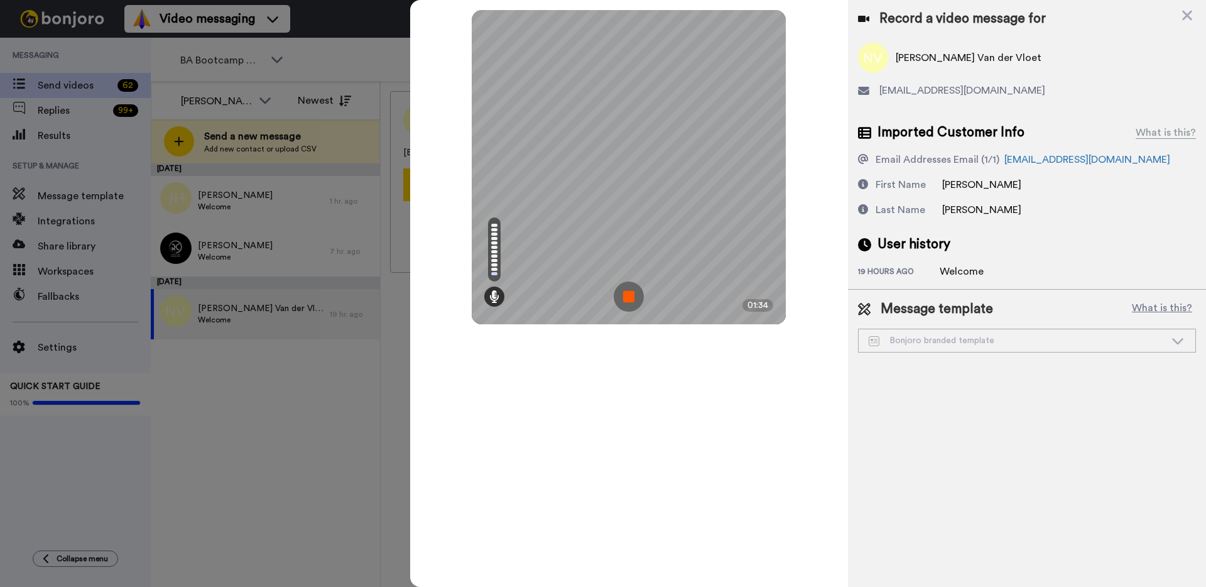
click at [633, 296] on img at bounding box center [629, 296] width 30 height 30
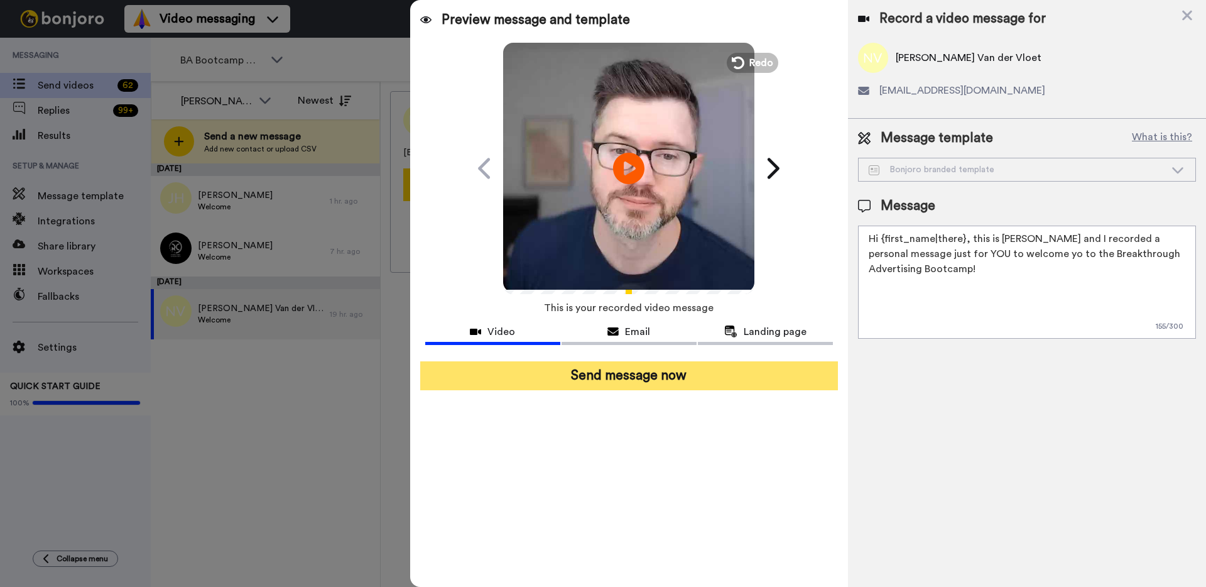
click at [631, 381] on button "Send message now" at bounding box center [629, 375] width 418 height 29
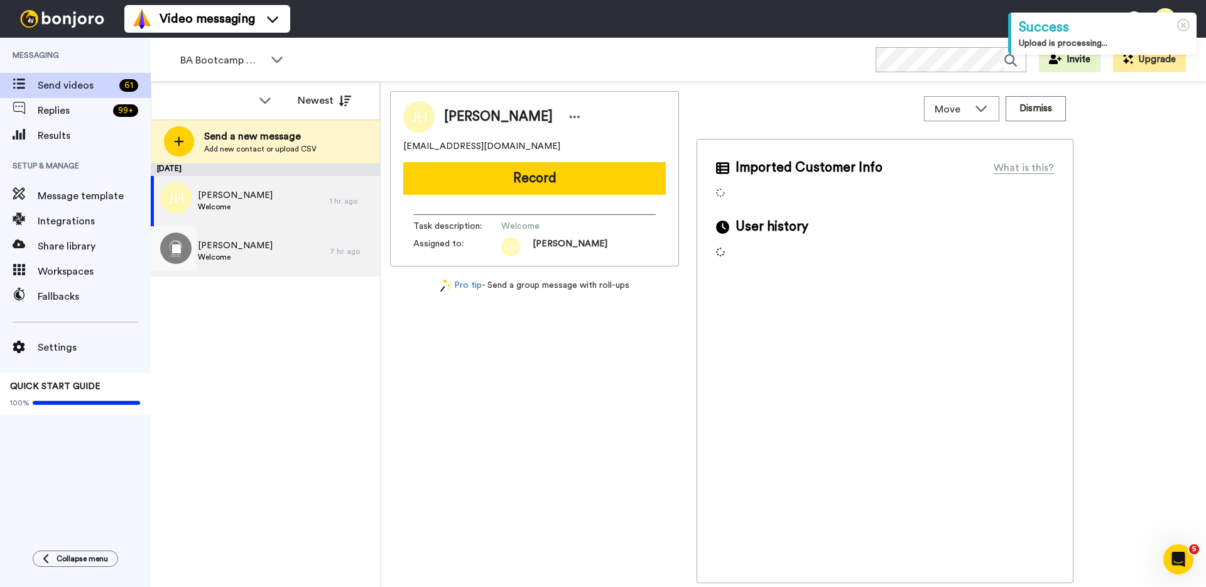
click at [243, 257] on div "Ed Anstee Welcome" at bounding box center [240, 251] width 179 height 50
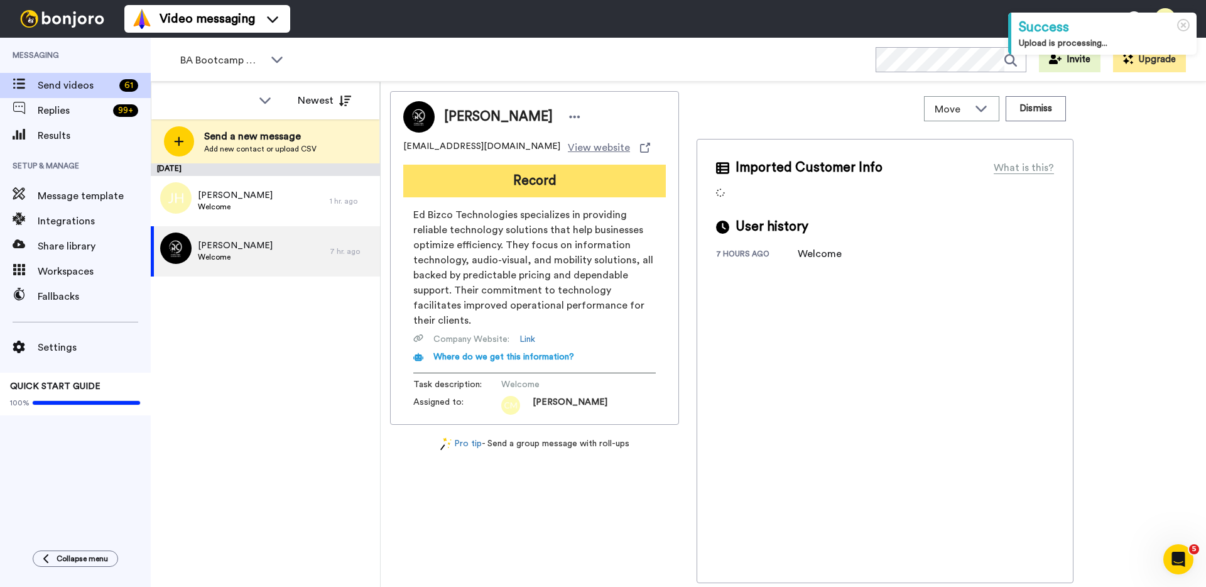
click at [502, 171] on button "Record" at bounding box center [534, 181] width 262 height 33
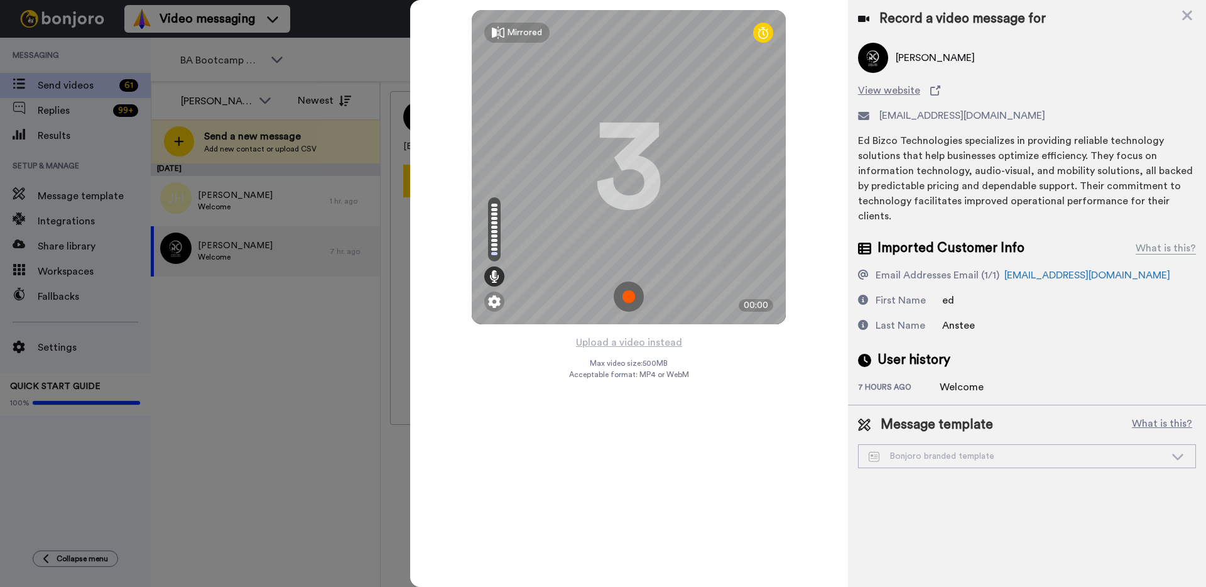
click at [628, 298] on img at bounding box center [629, 296] width 30 height 30
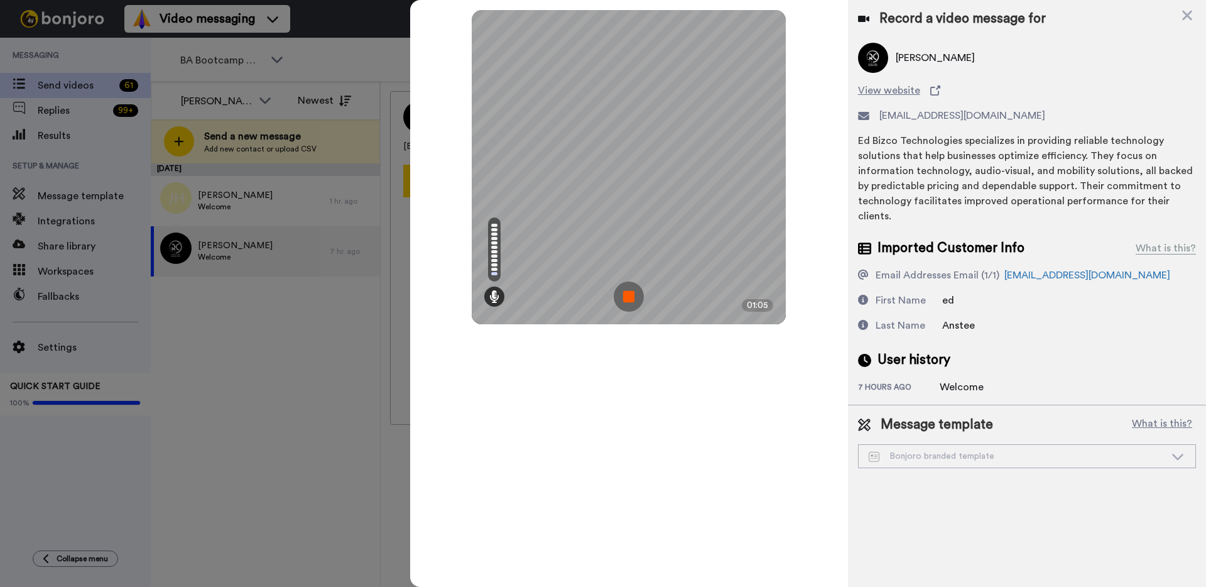
click at [626, 295] on img at bounding box center [629, 296] width 30 height 30
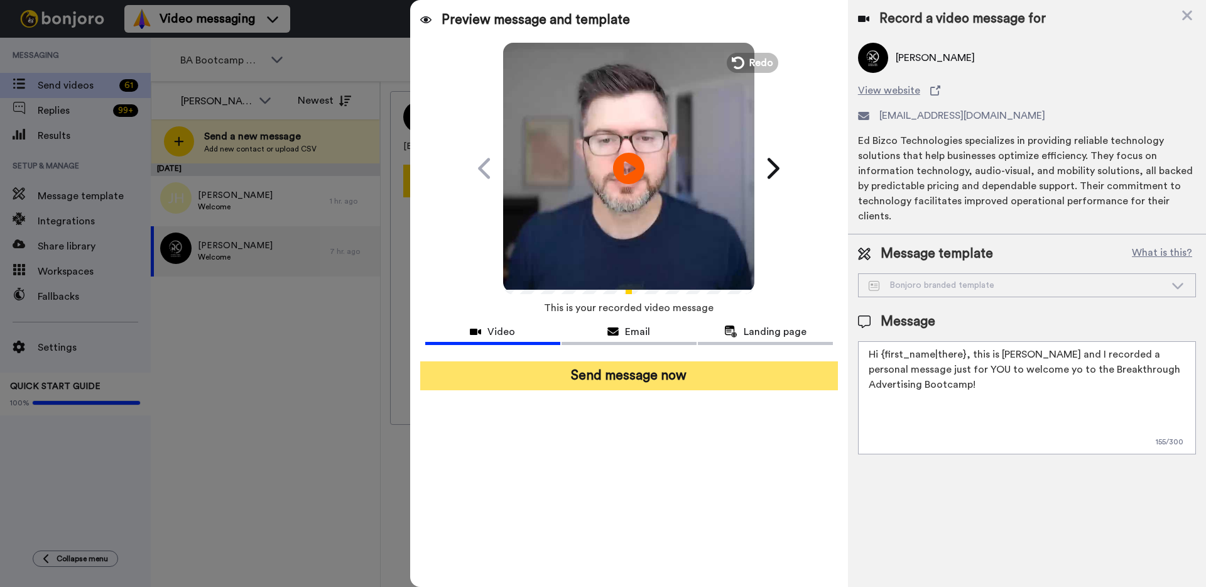
click at [756, 379] on button "Send message now" at bounding box center [629, 375] width 418 height 29
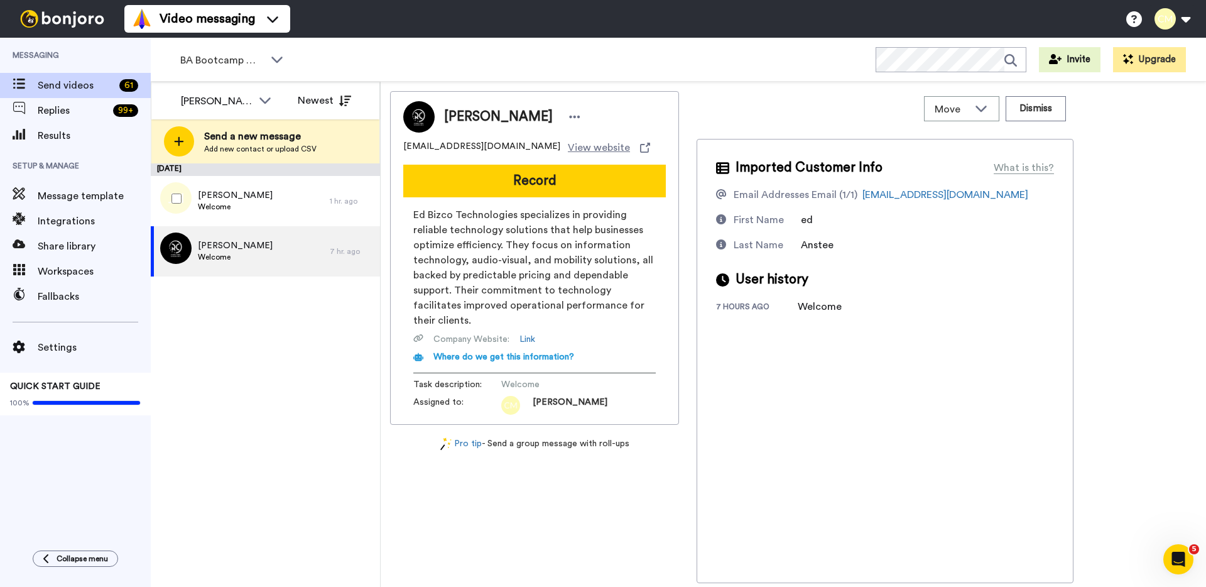
click at [266, 210] on div "[PERSON_NAME] Welcome" at bounding box center [240, 201] width 179 height 50
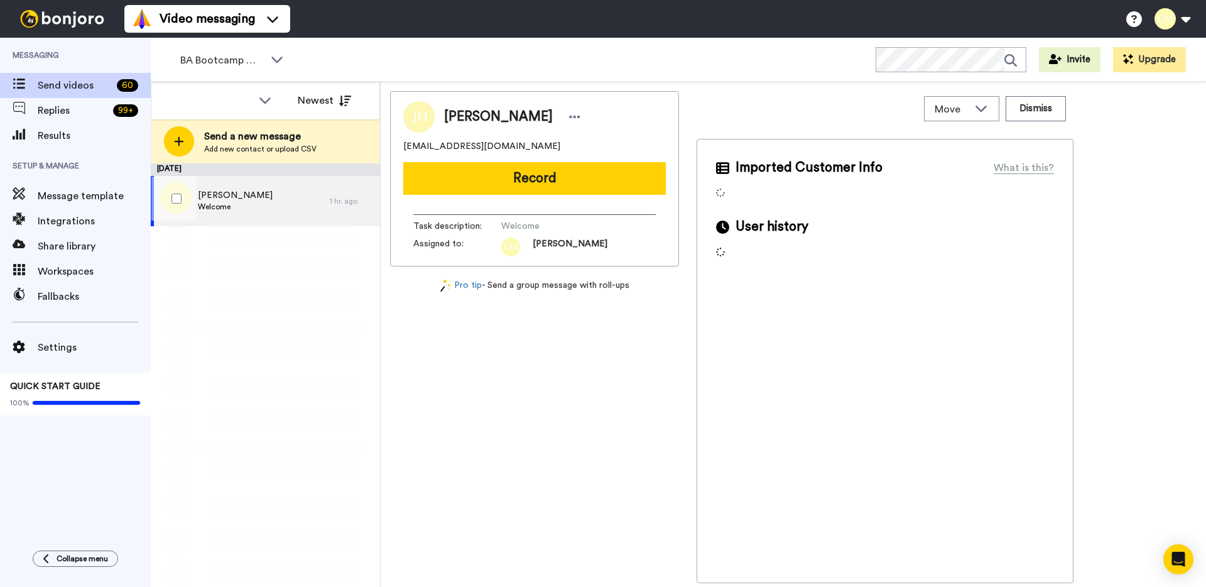
click at [266, 210] on div "[PERSON_NAME] Welcome" at bounding box center [240, 201] width 179 height 50
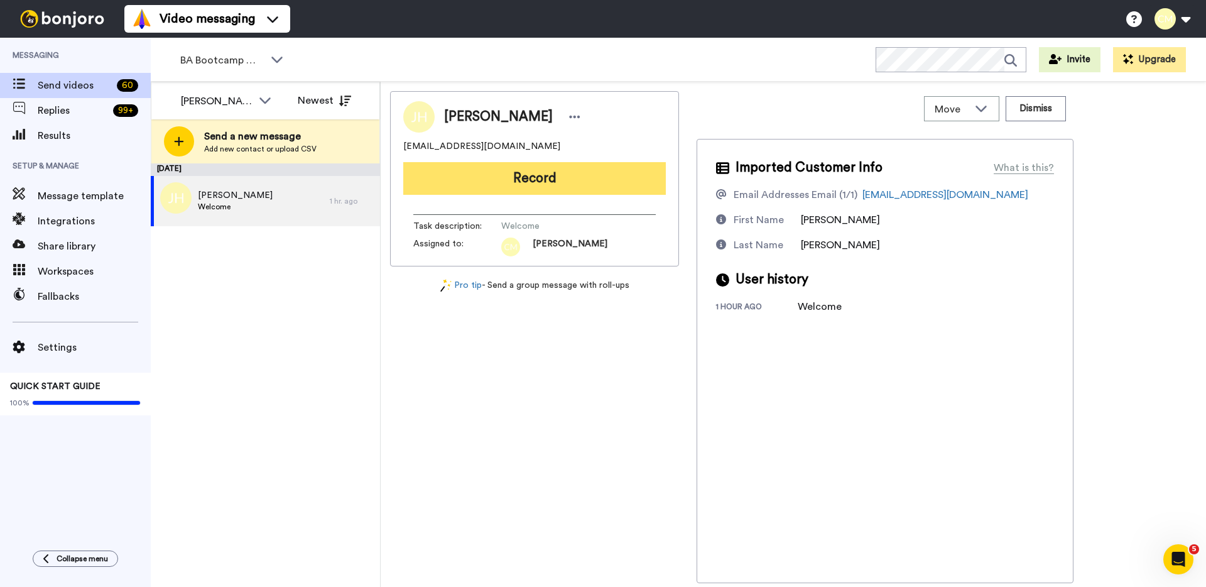
click at [533, 180] on button "Record" at bounding box center [534, 178] width 262 height 33
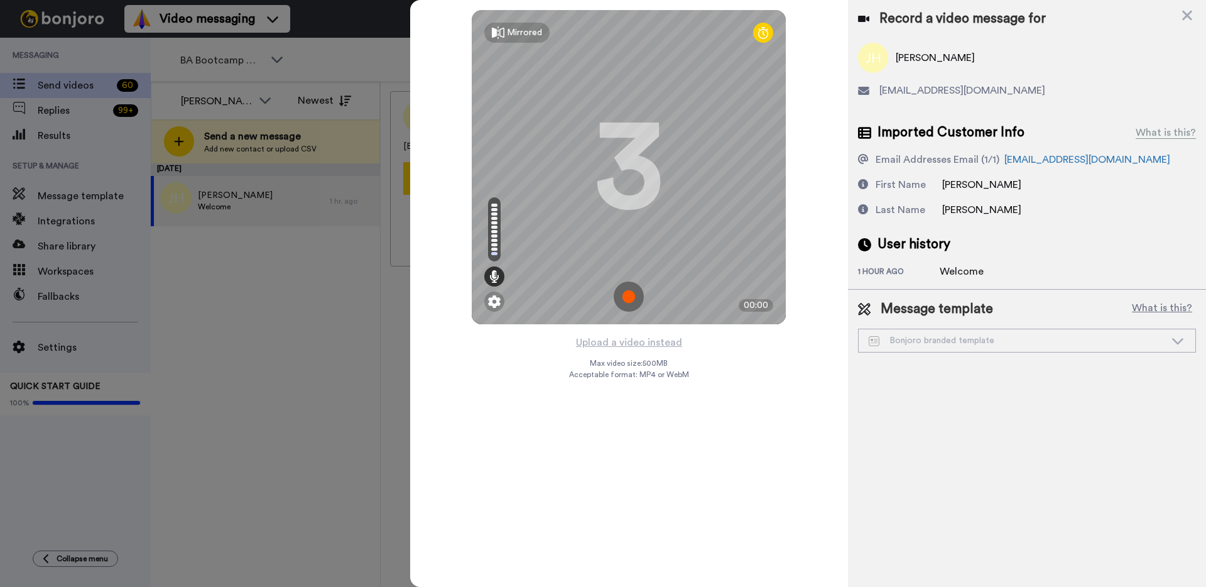
click at [625, 300] on img at bounding box center [629, 296] width 30 height 30
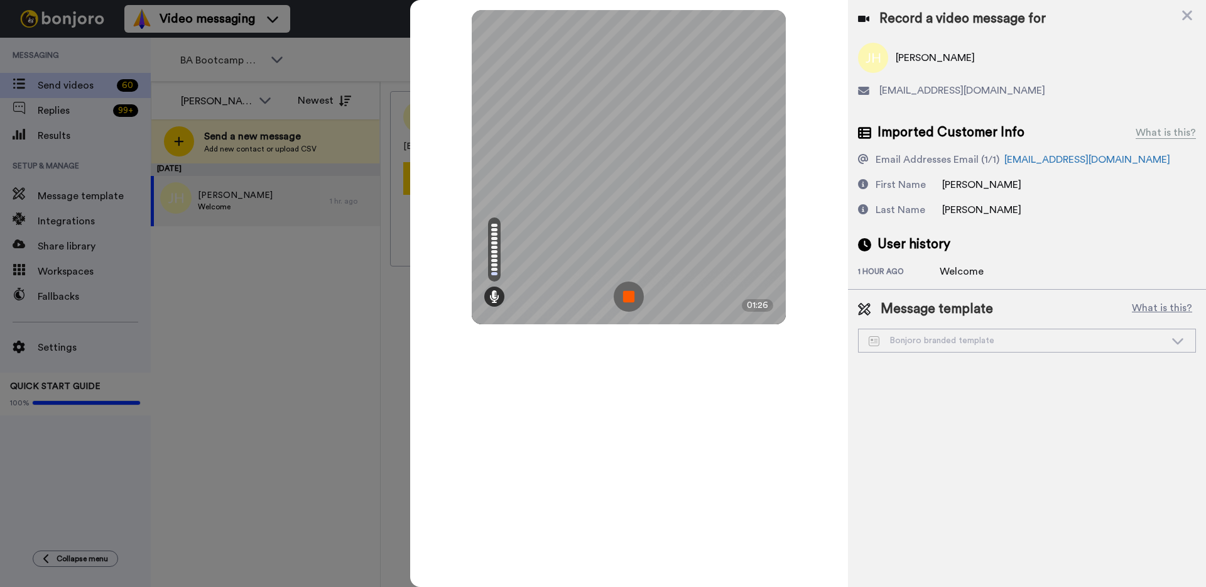
click at [625, 295] on img at bounding box center [629, 296] width 30 height 30
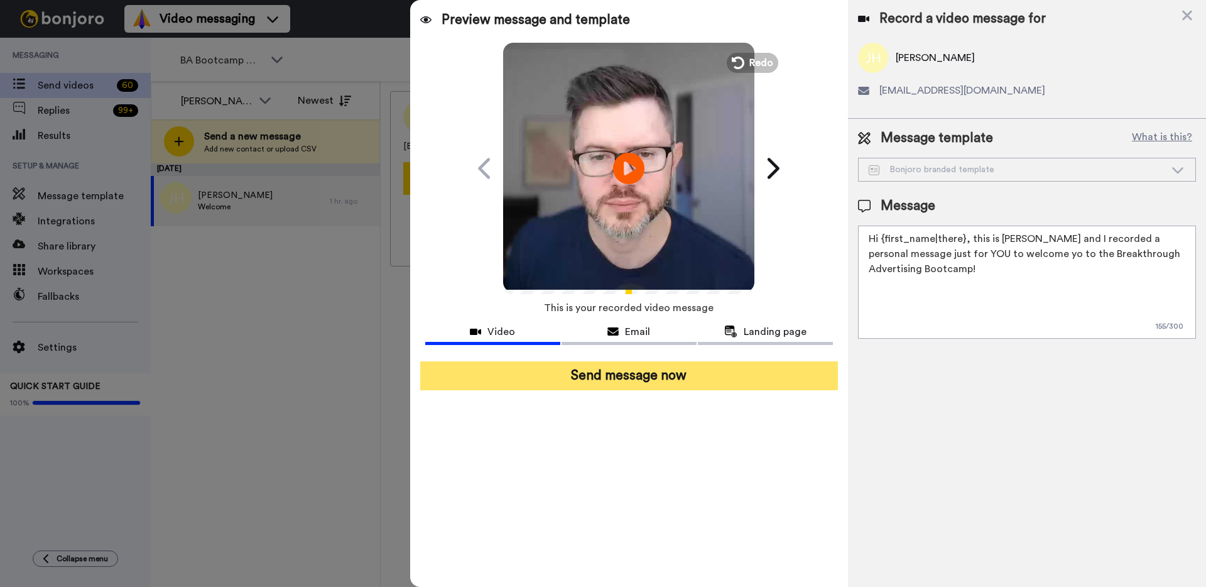
click at [633, 380] on button "Send message now" at bounding box center [629, 375] width 418 height 29
